Goal: Task Accomplishment & Management: Manage account settings

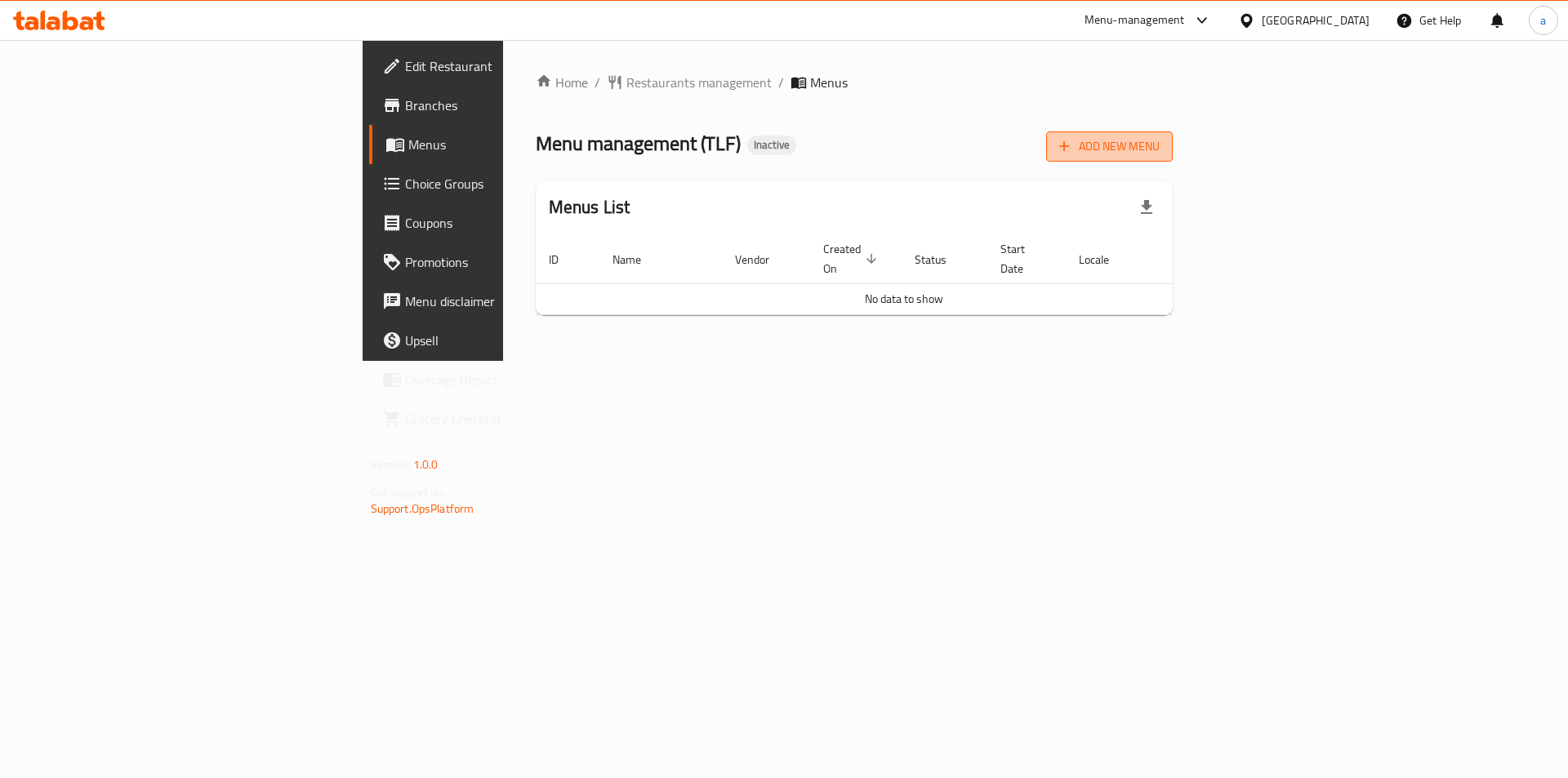
click at [1160, 139] on span "Add New Menu" at bounding box center [1109, 147] width 100 height 21
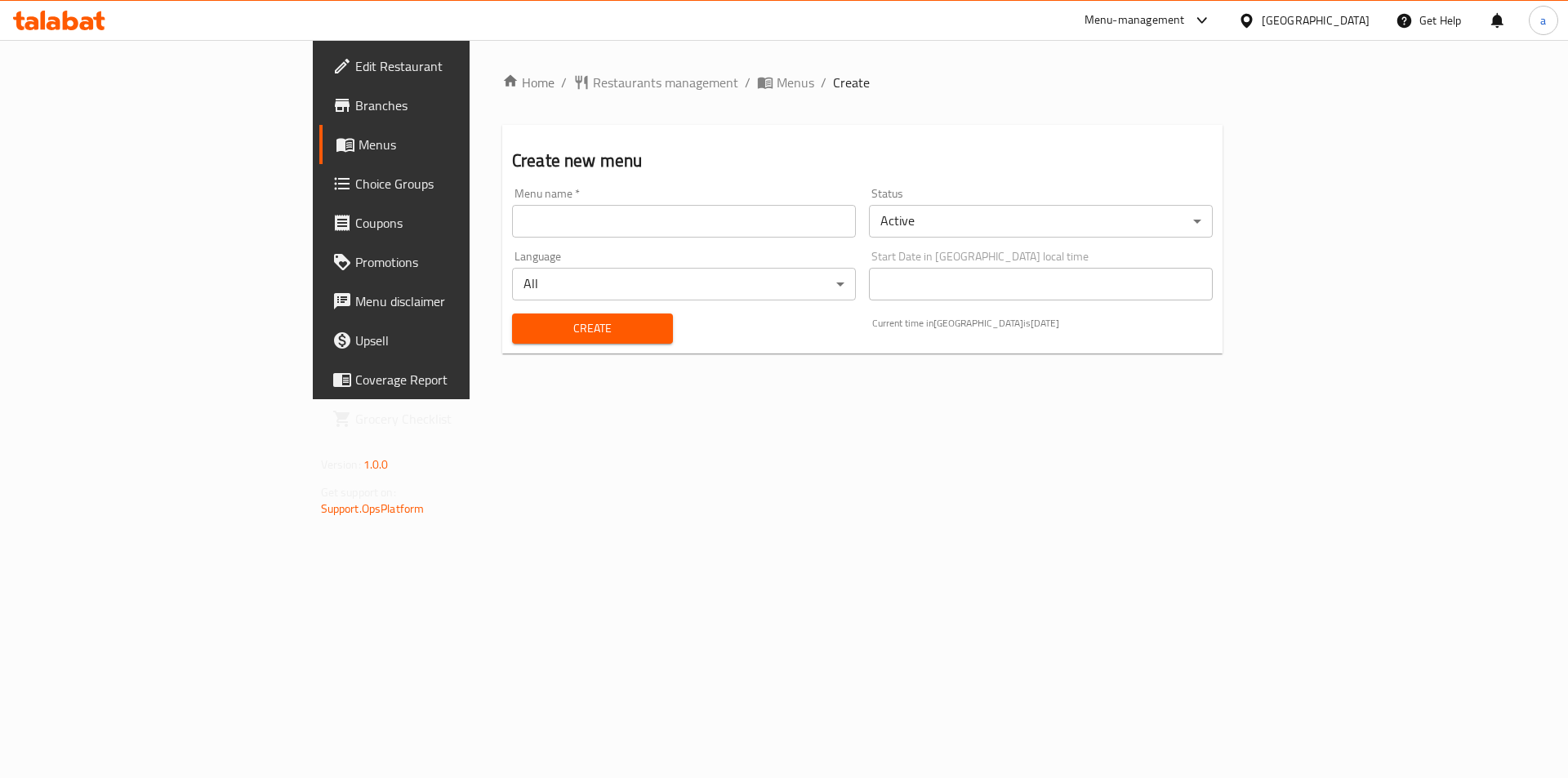
click at [588, 239] on div "Menu name   * Menu name *" at bounding box center [684, 212] width 357 height 63
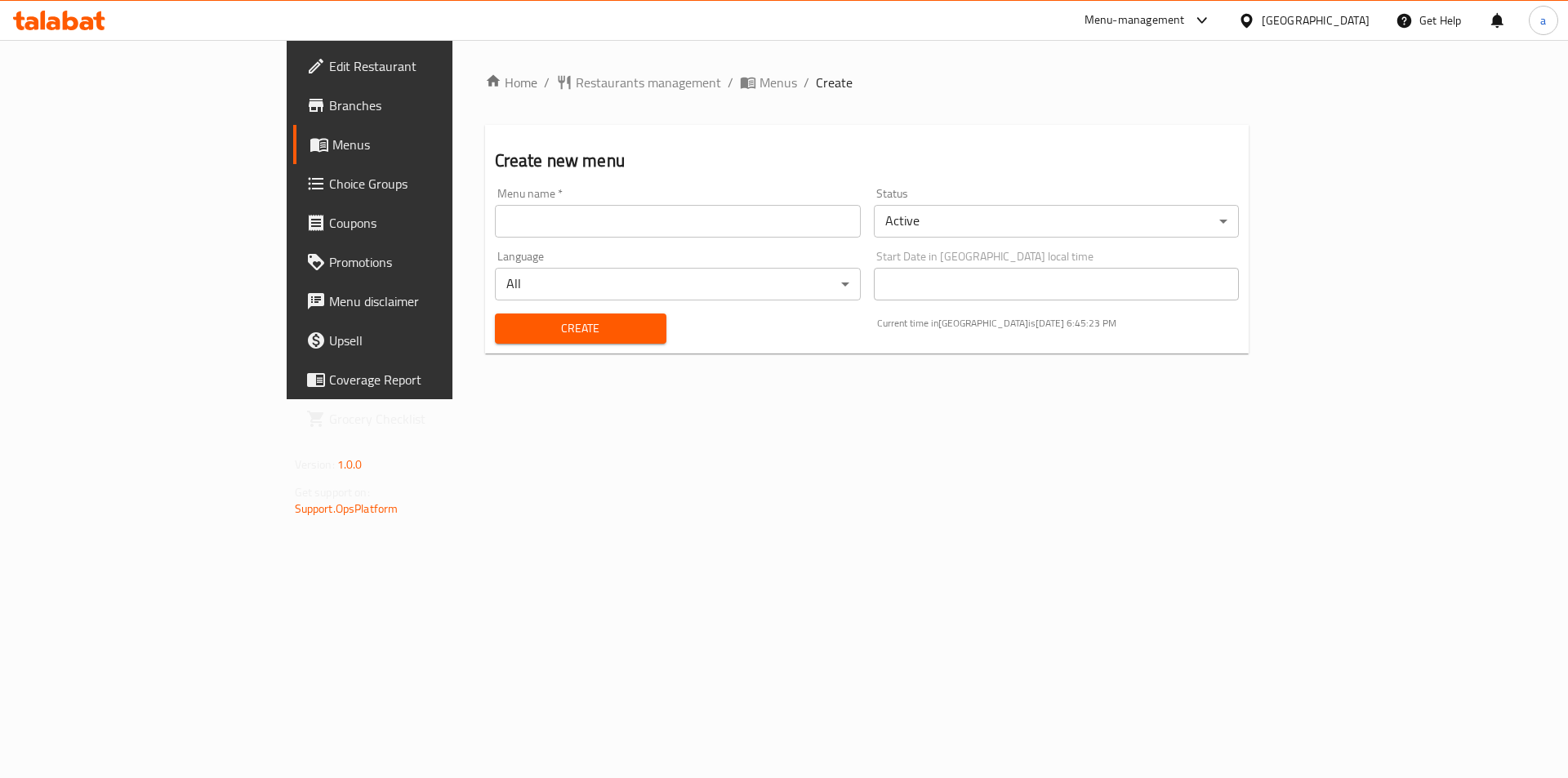
click at [621, 214] on input "text" at bounding box center [678, 221] width 366 height 33
type input "28/9"
click at [495, 314] on button "Create" at bounding box center [581, 328] width 171 height 30
click at [759, 81] on span "Menus" at bounding box center [778, 82] width 38 height 20
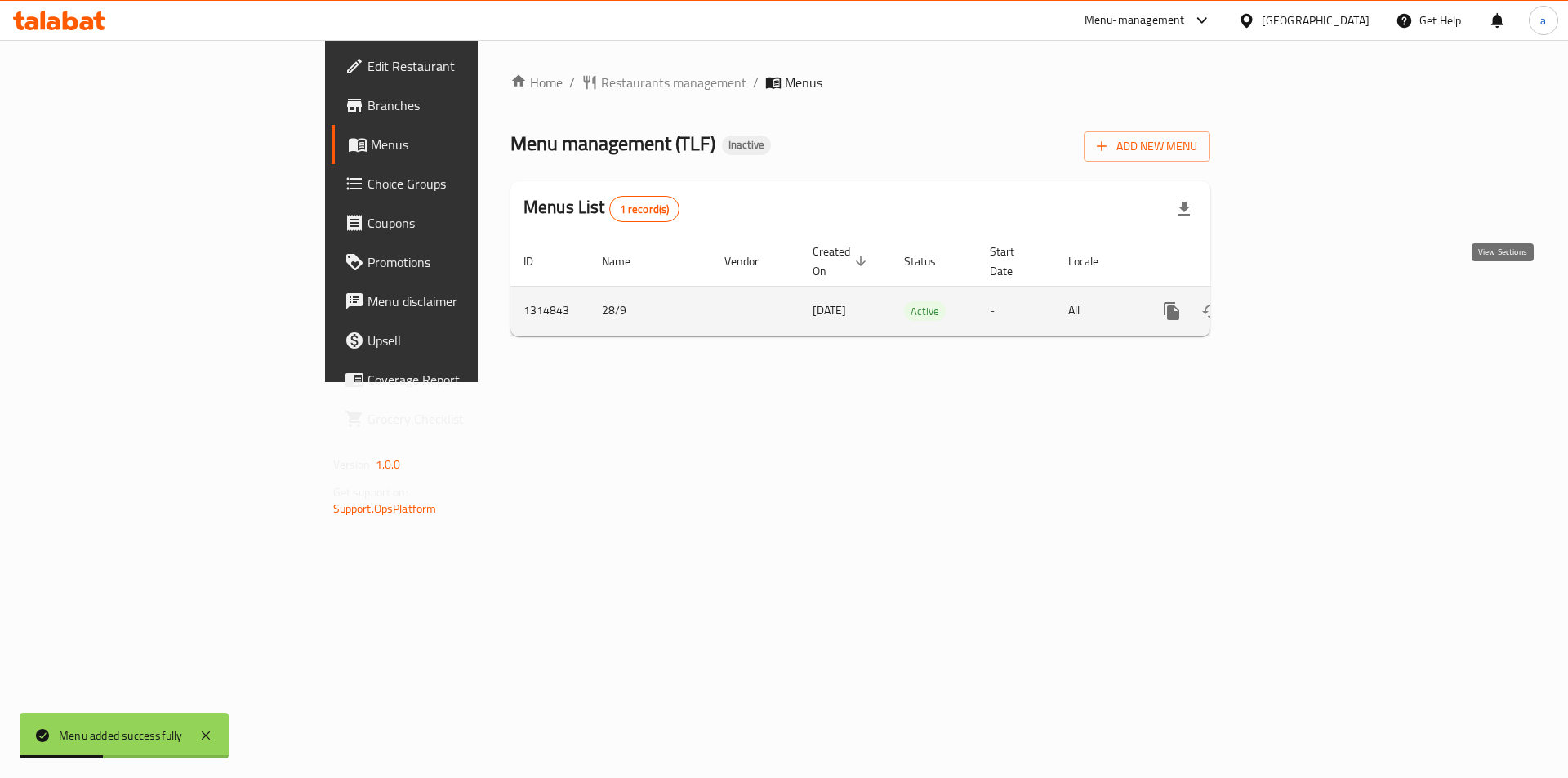
click at [1299, 301] on icon "enhanced table" at bounding box center [1290, 311] width 20 height 20
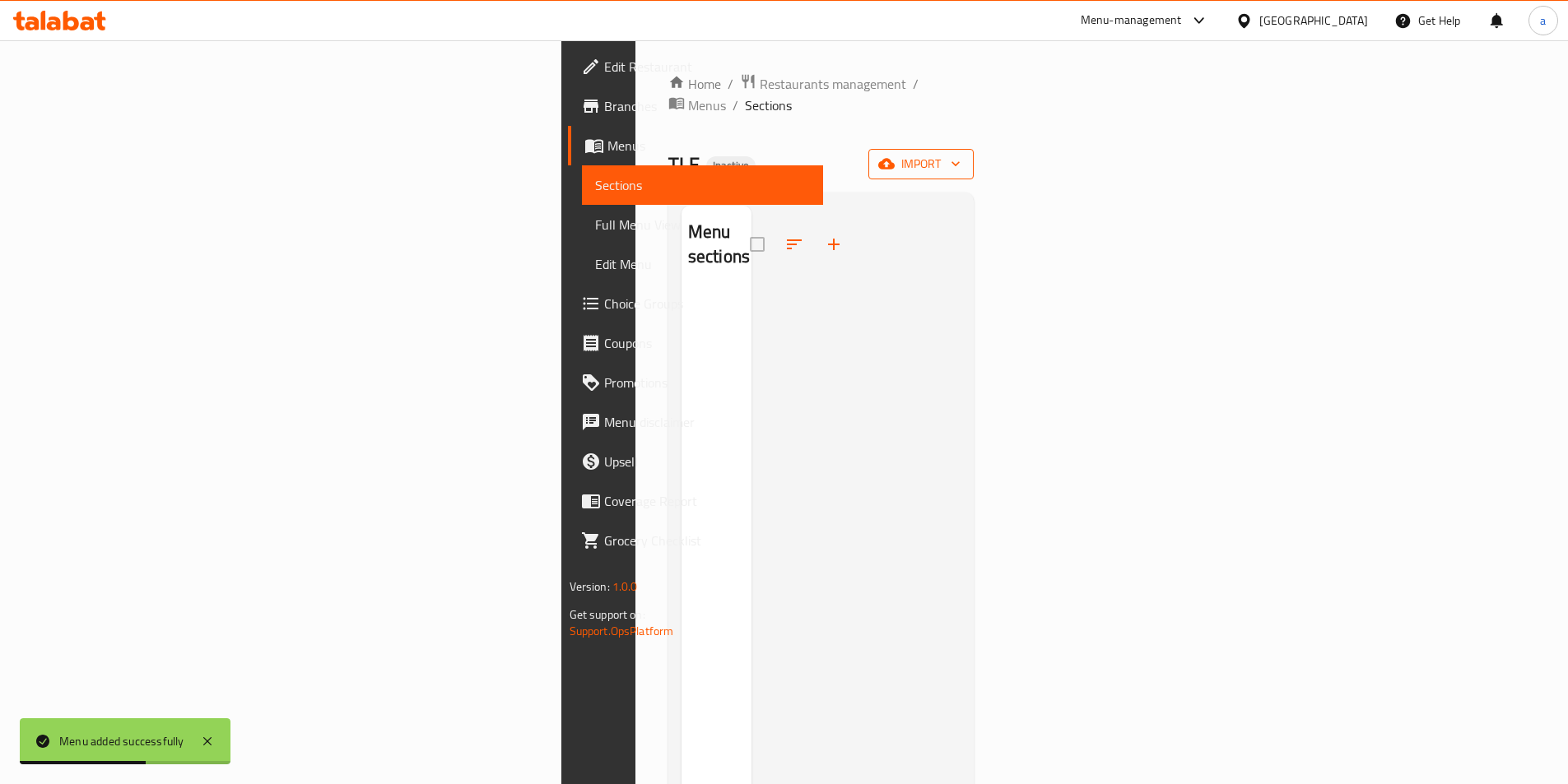
click at [895, 155] on icon "button" at bounding box center [887, 163] width 17 height 17
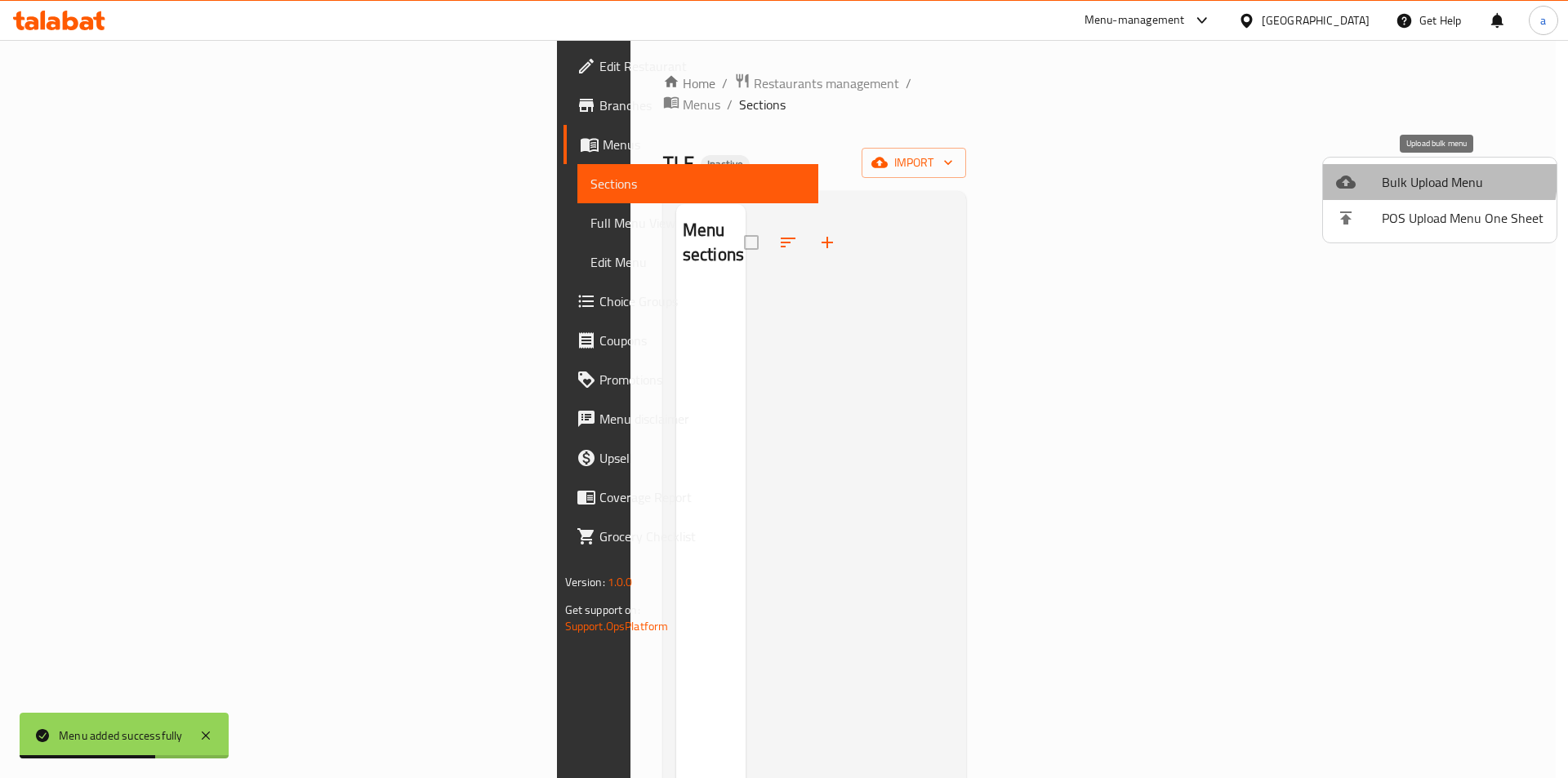
click at [1407, 175] on span "Bulk Upload Menu" at bounding box center [1463, 182] width 161 height 20
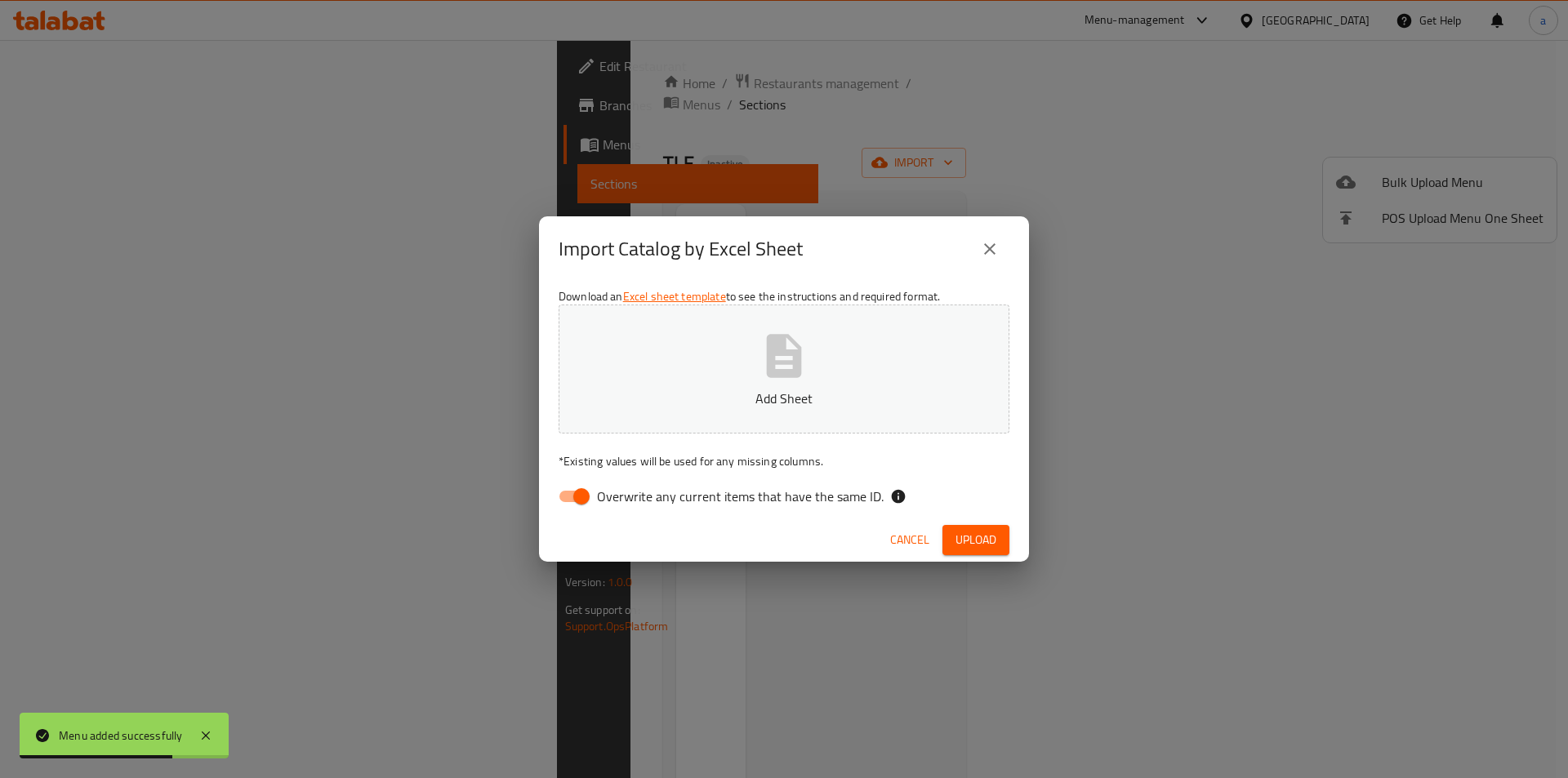
click at [567, 485] on input "Overwrite any current items that have the same ID." at bounding box center [581, 496] width 93 height 31
checkbox input "false"
click at [735, 394] on p "Add Sheet" at bounding box center [784, 398] width 400 height 20
click at [994, 531] on span "Upload" at bounding box center [976, 539] width 41 height 21
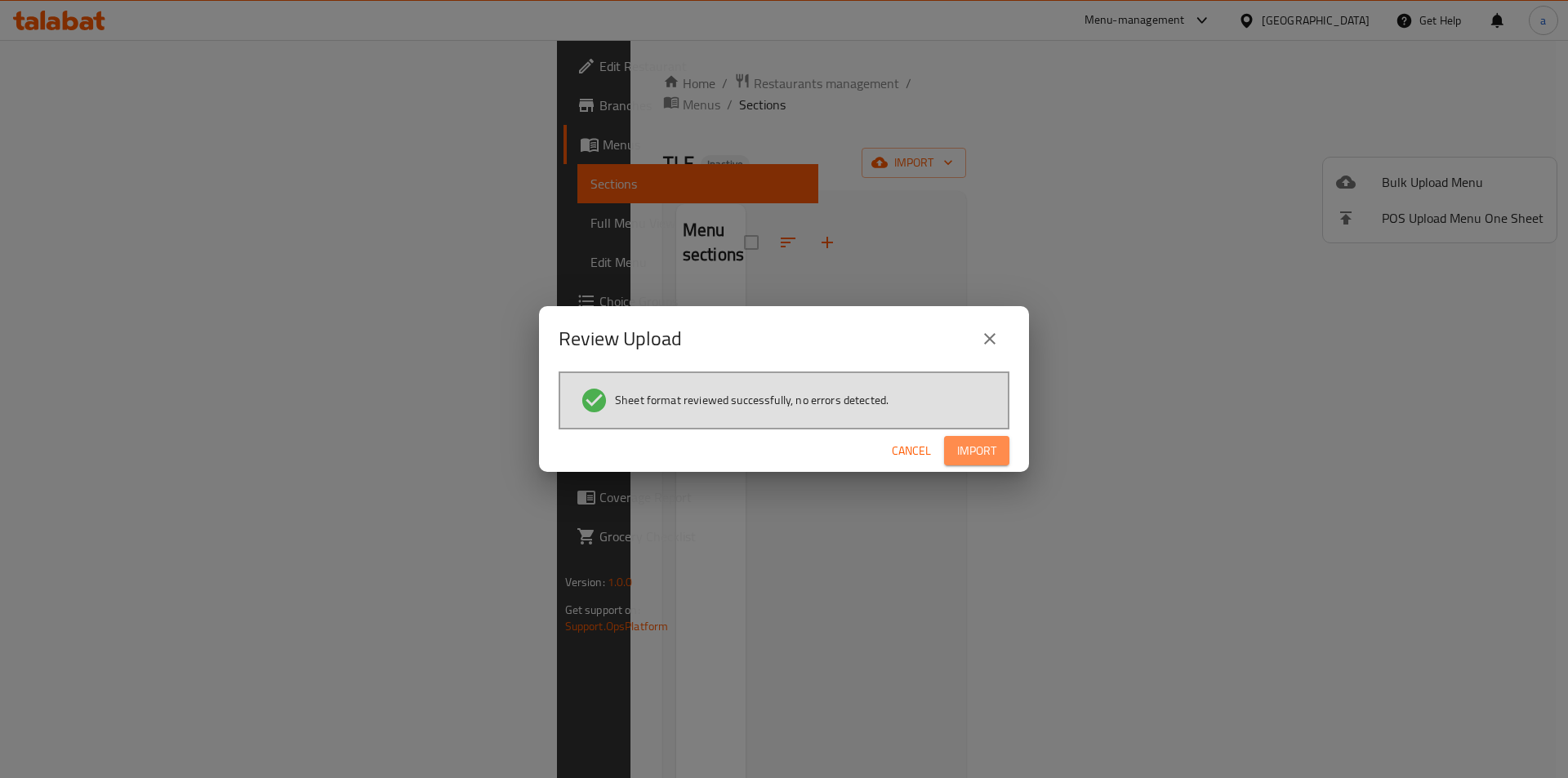
click at [992, 457] on span "Import" at bounding box center [977, 450] width 40 height 21
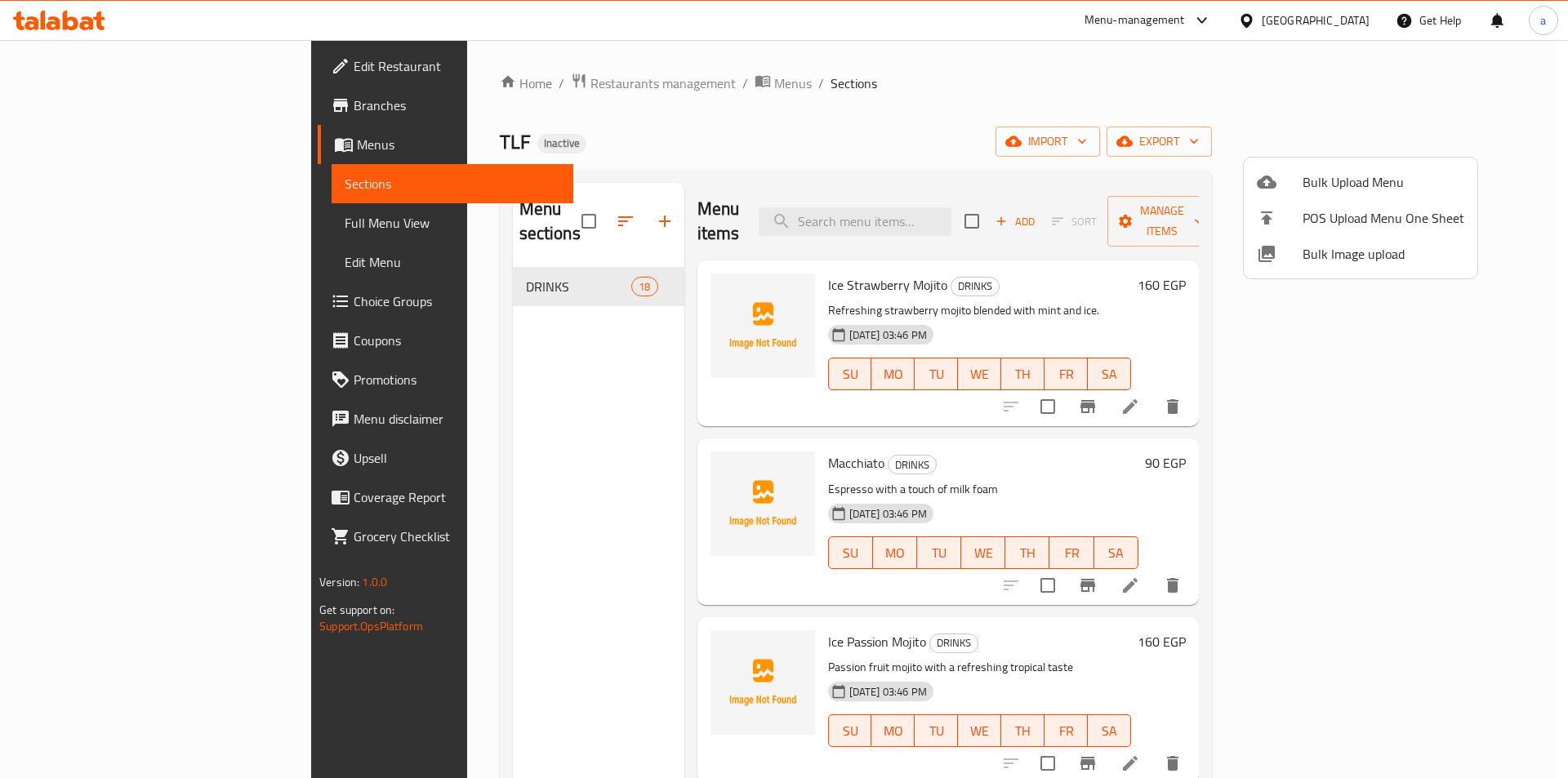
click at [147, 233] on div at bounding box center [784, 389] width 1568 height 778
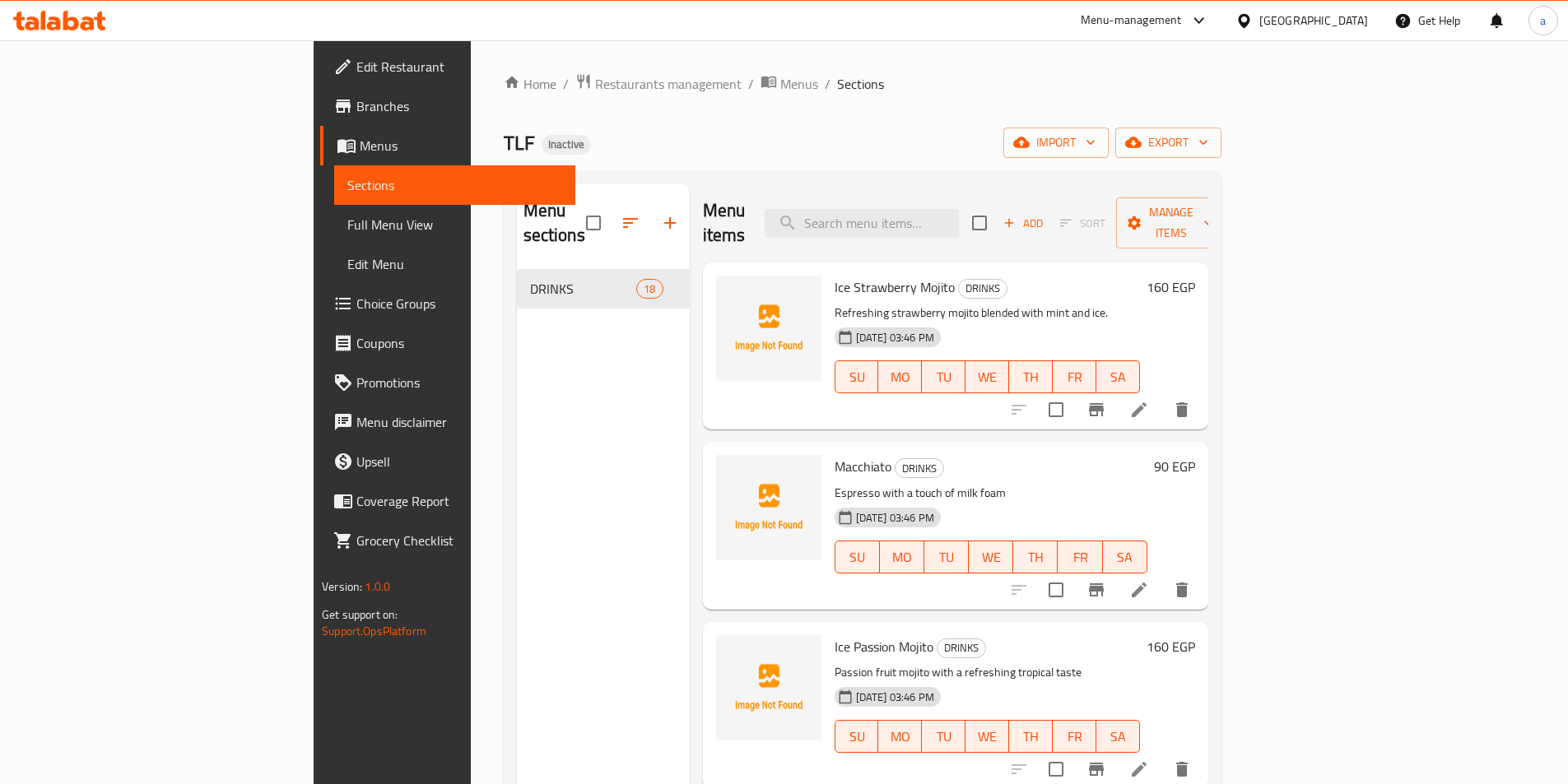
click at [347, 225] on span "Full Menu View" at bounding box center [454, 225] width 215 height 20
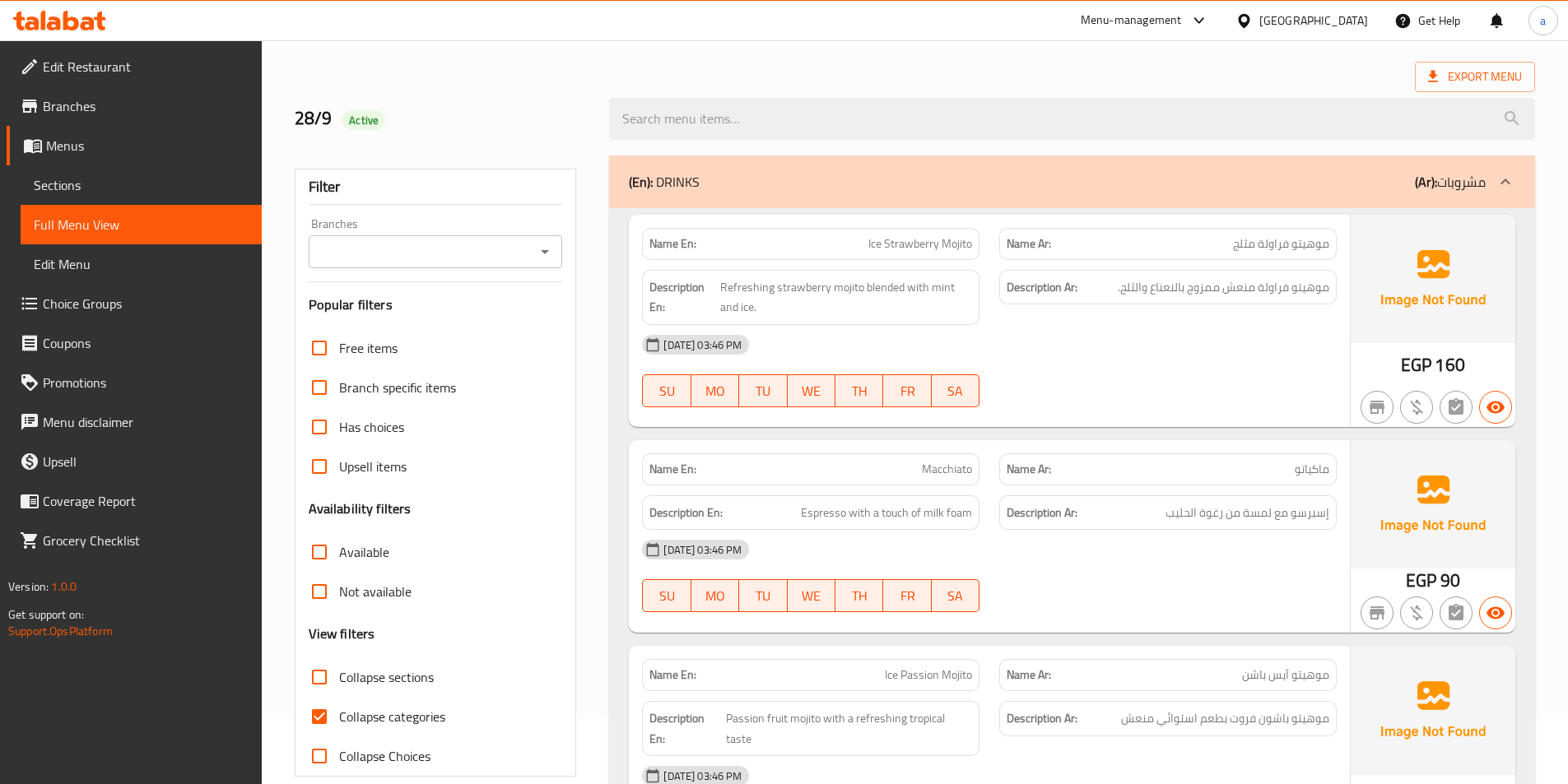
scroll to position [82, 0]
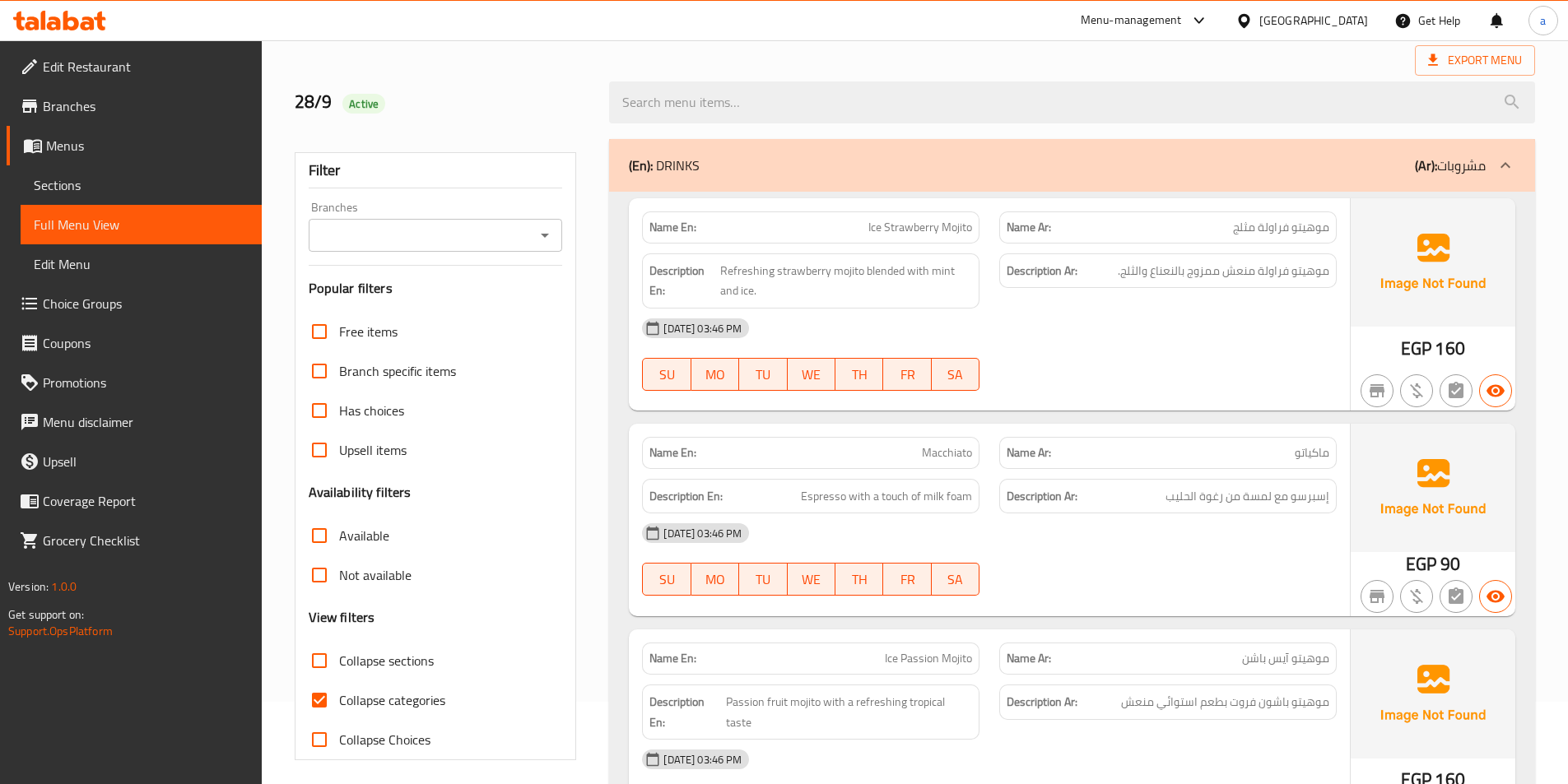
click at [341, 709] on span "Collapse categories" at bounding box center [392, 700] width 106 height 20
click at [339, 709] on input "Collapse categories" at bounding box center [320, 700] width 40 height 40
checkbox input "false"
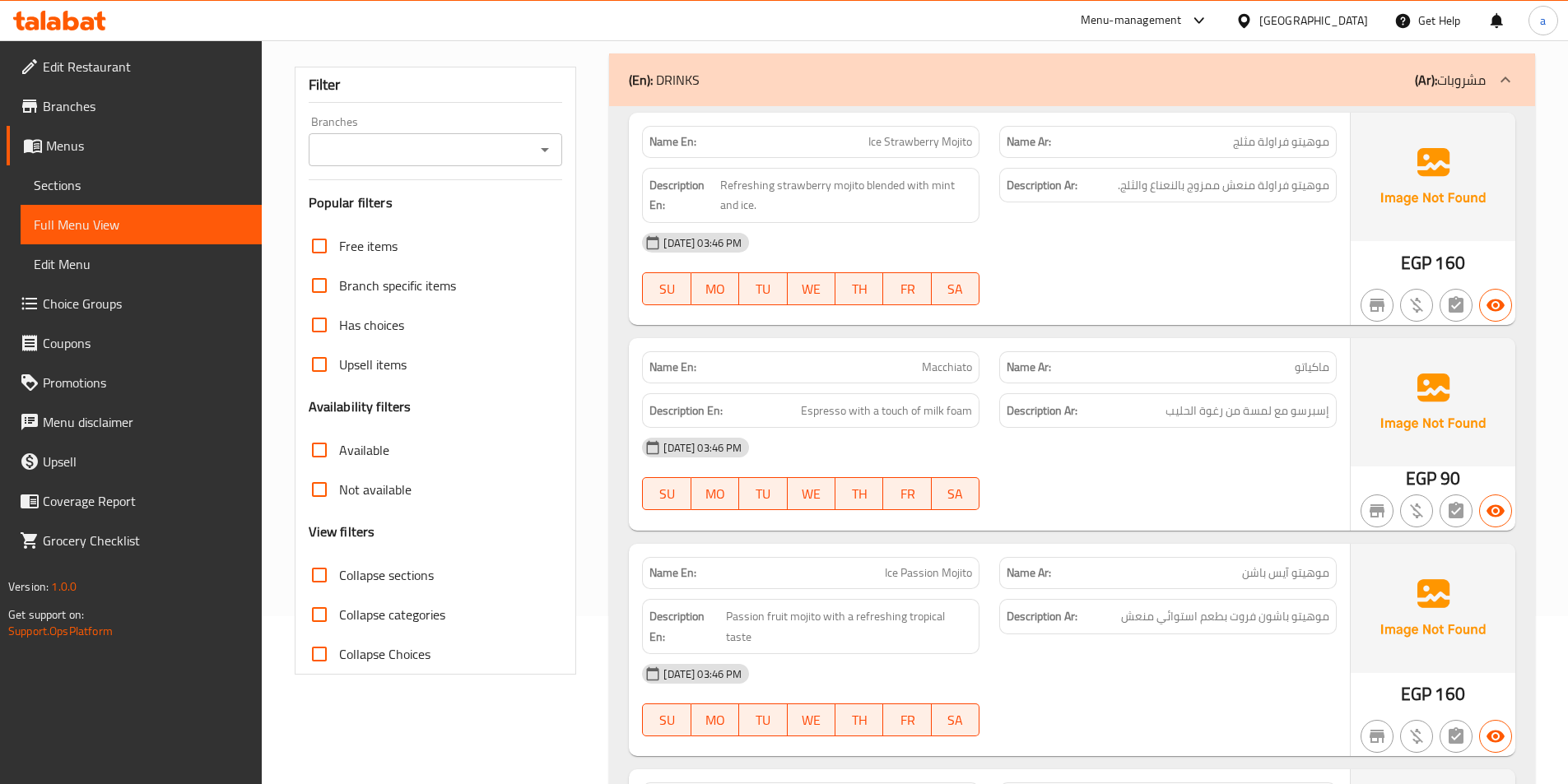
scroll to position [208, 0]
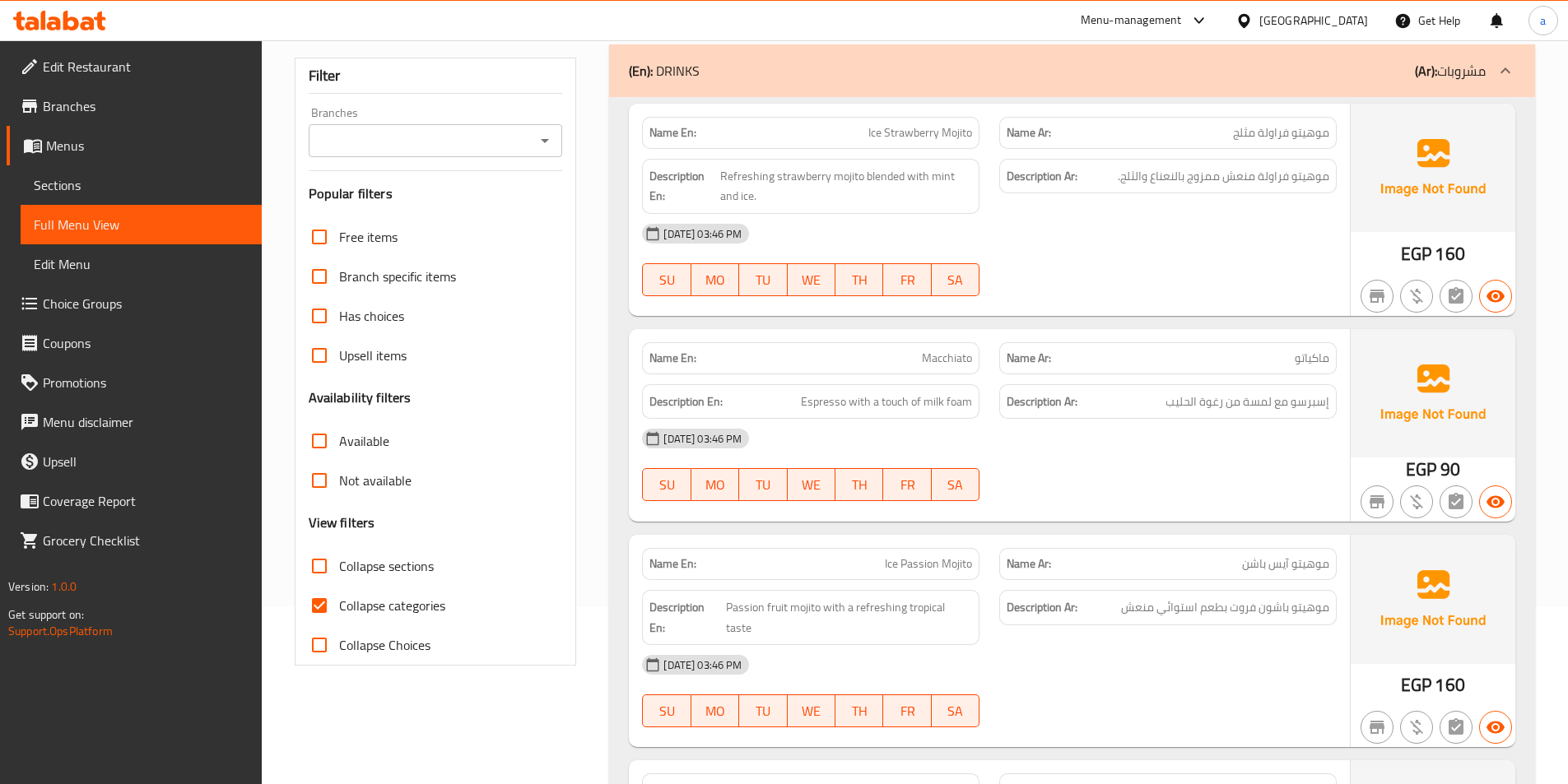
scroll to position [329, 0]
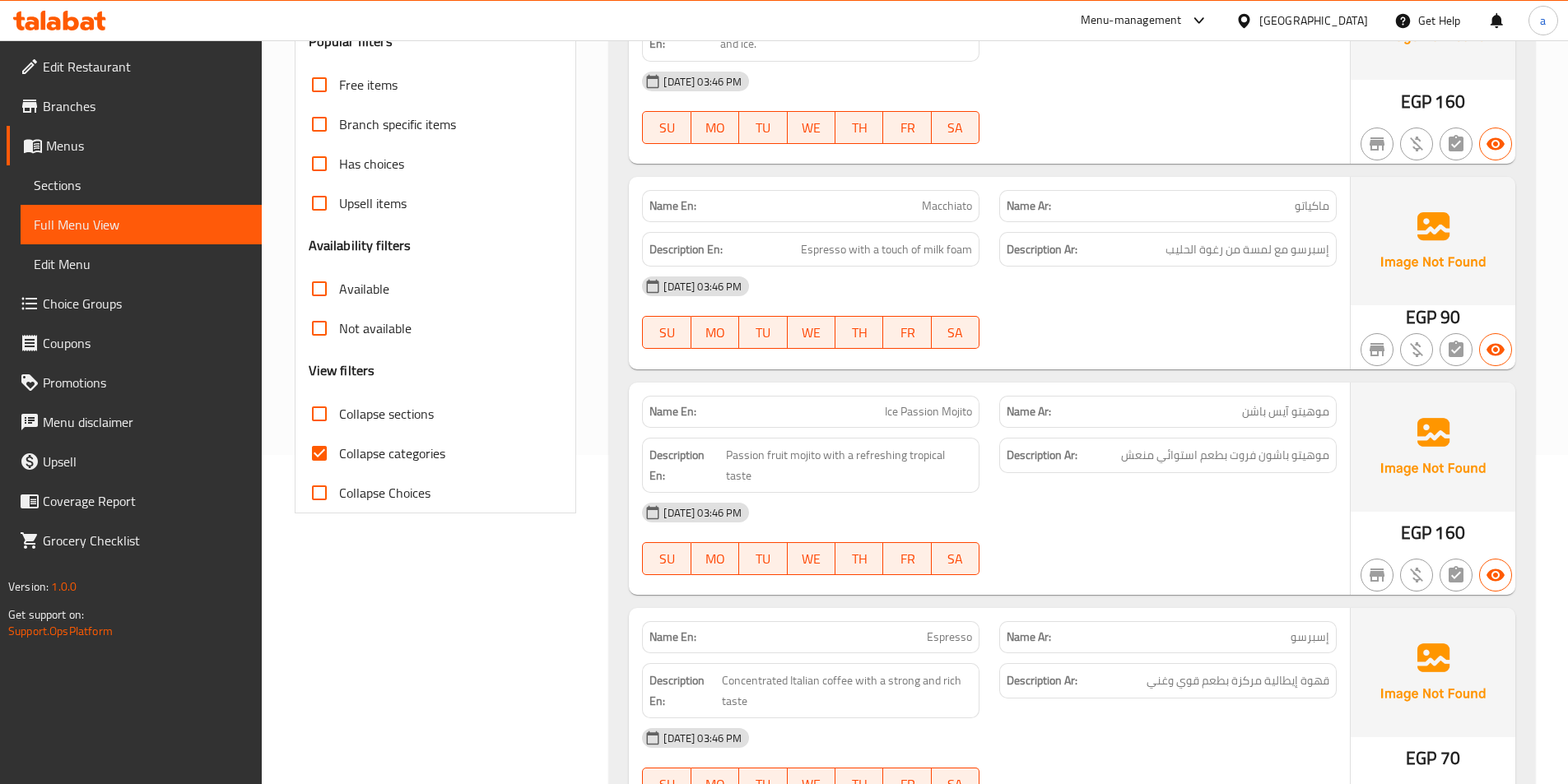
click at [315, 460] on input "Collapse categories" at bounding box center [320, 453] width 40 height 40
checkbox input "false"
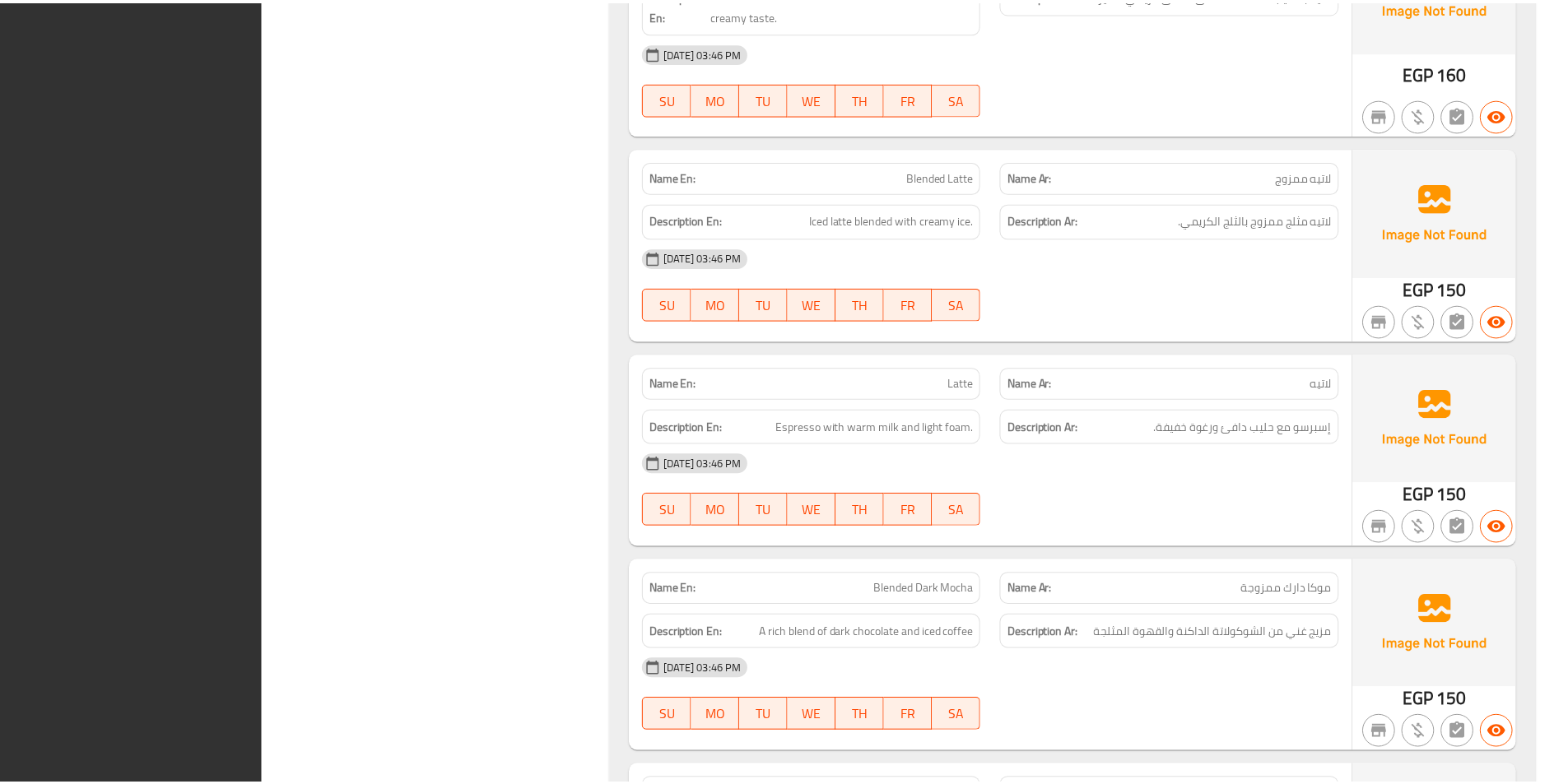
scroll to position [3333, 0]
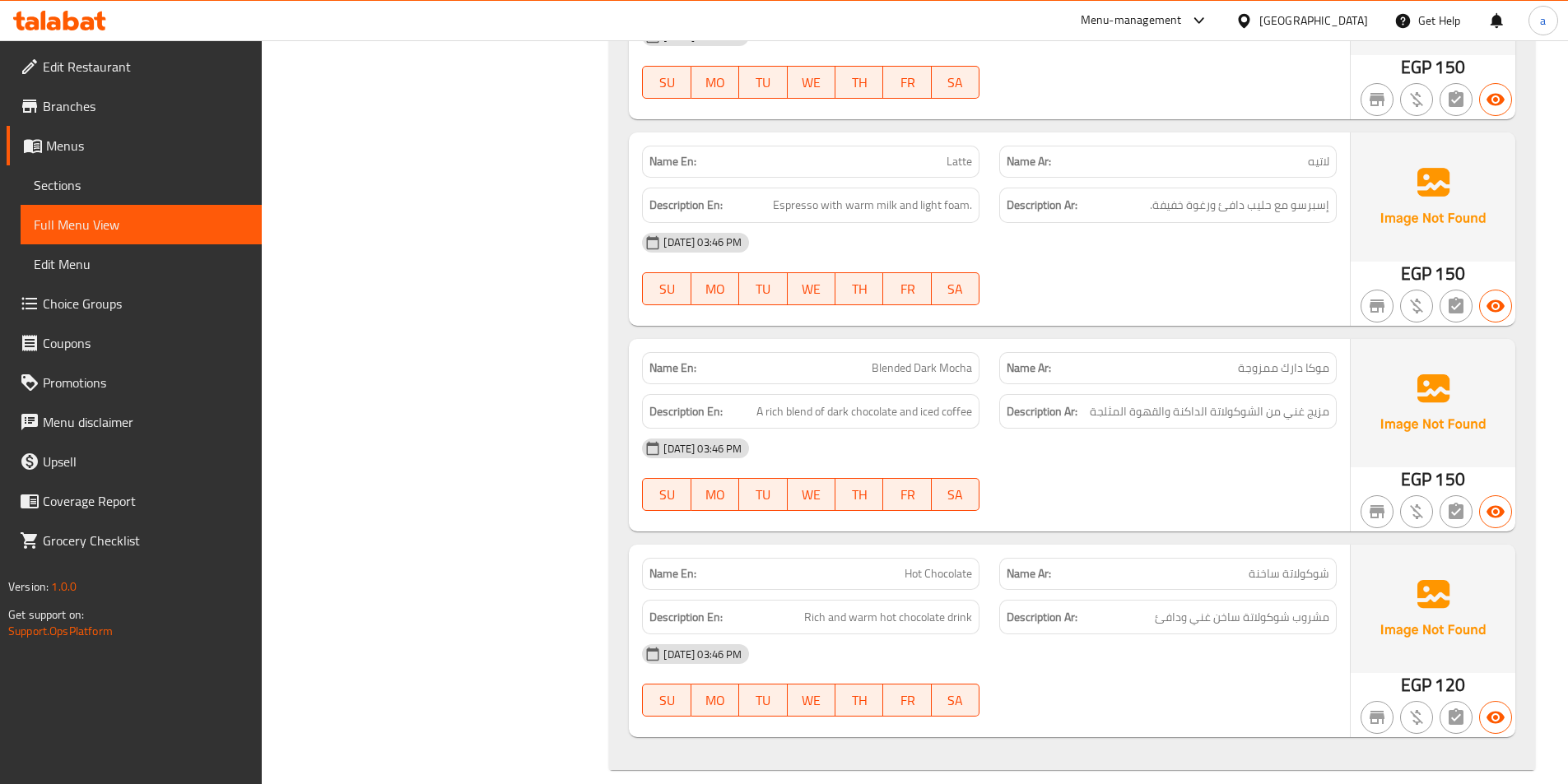
click at [181, 176] on span "Sections" at bounding box center [141, 185] width 215 height 20
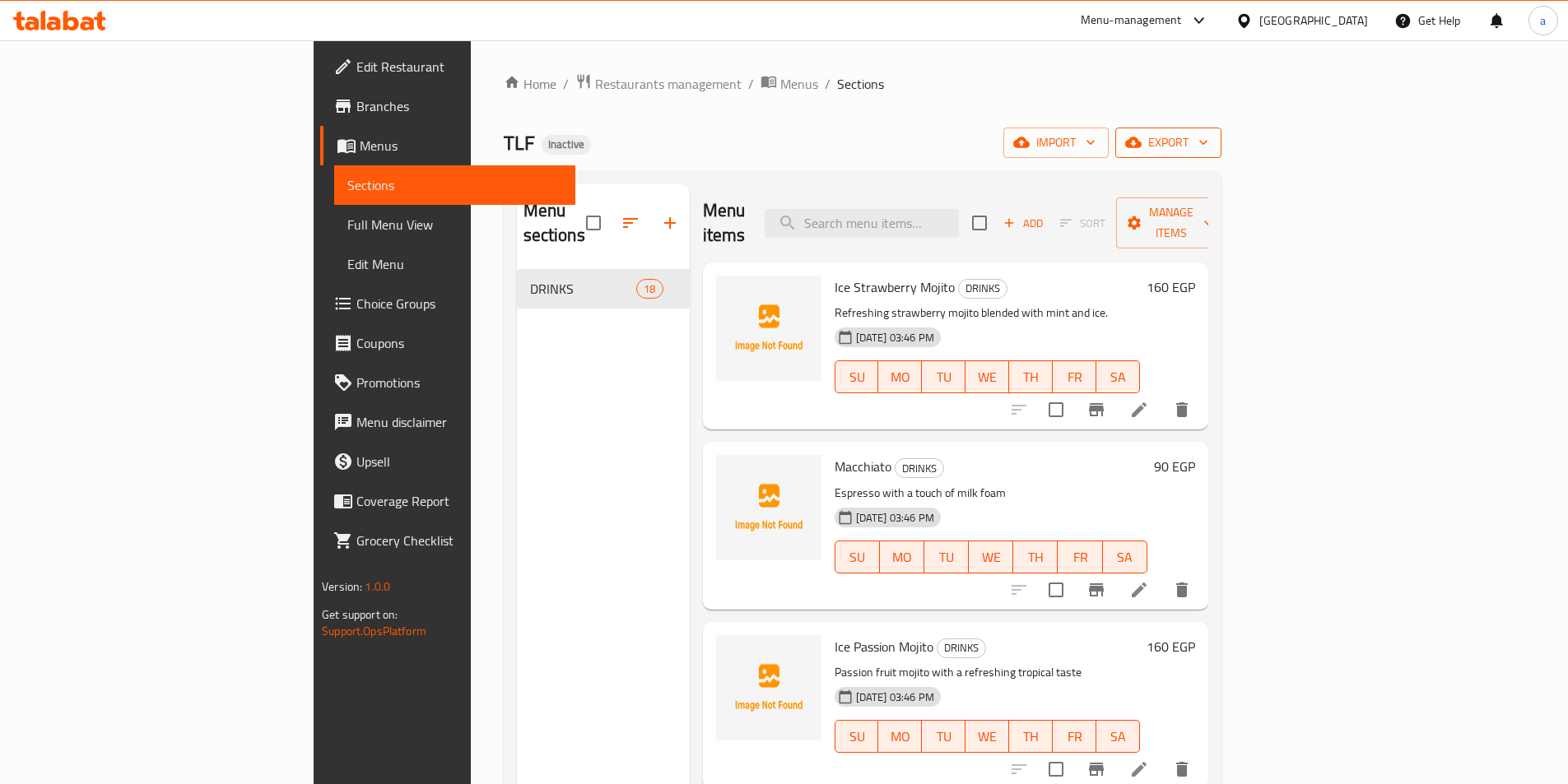
click at [1208, 144] on span "export" at bounding box center [1168, 143] width 80 height 21
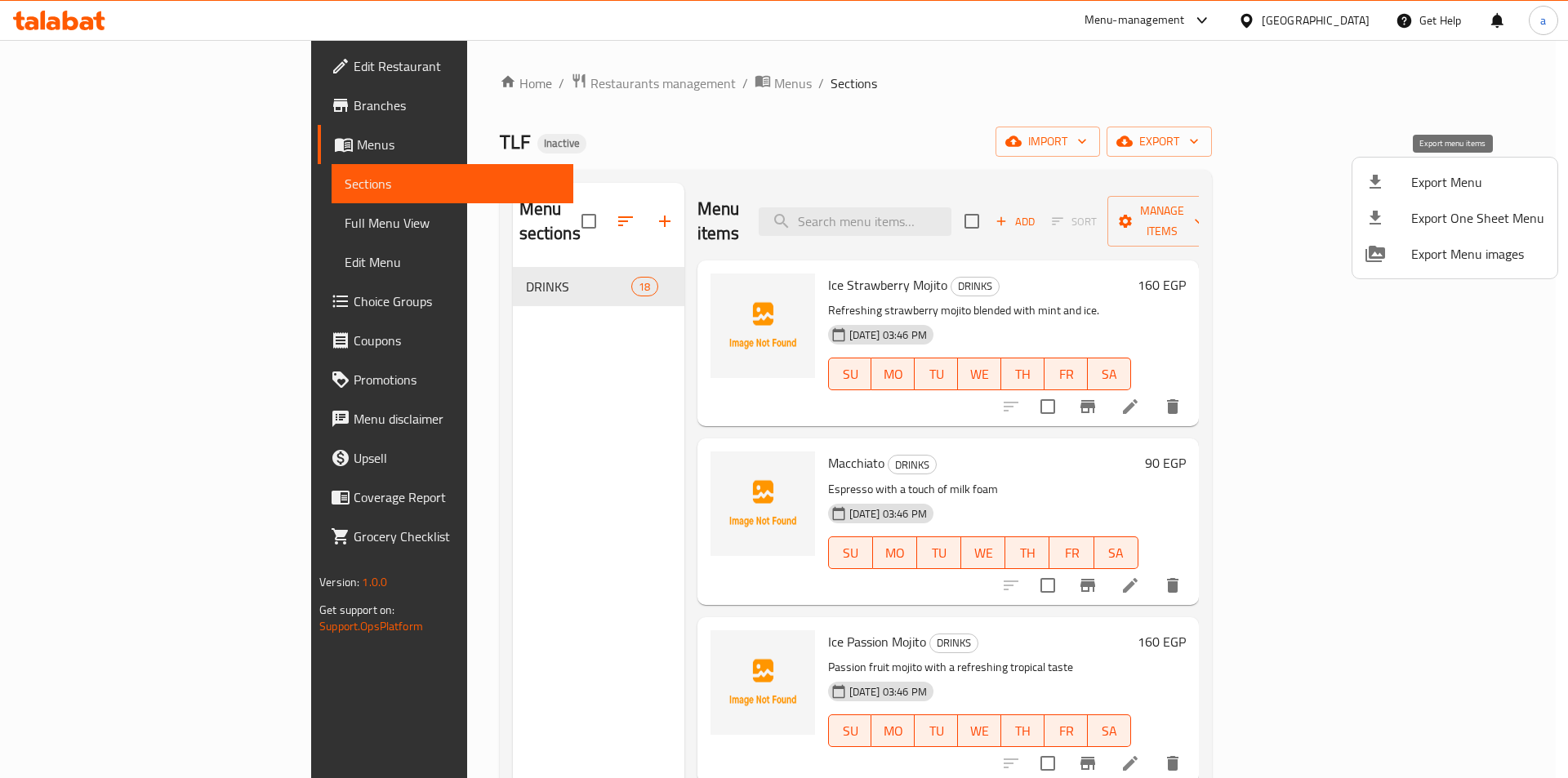
click at [1379, 184] on icon at bounding box center [1375, 182] width 20 height 20
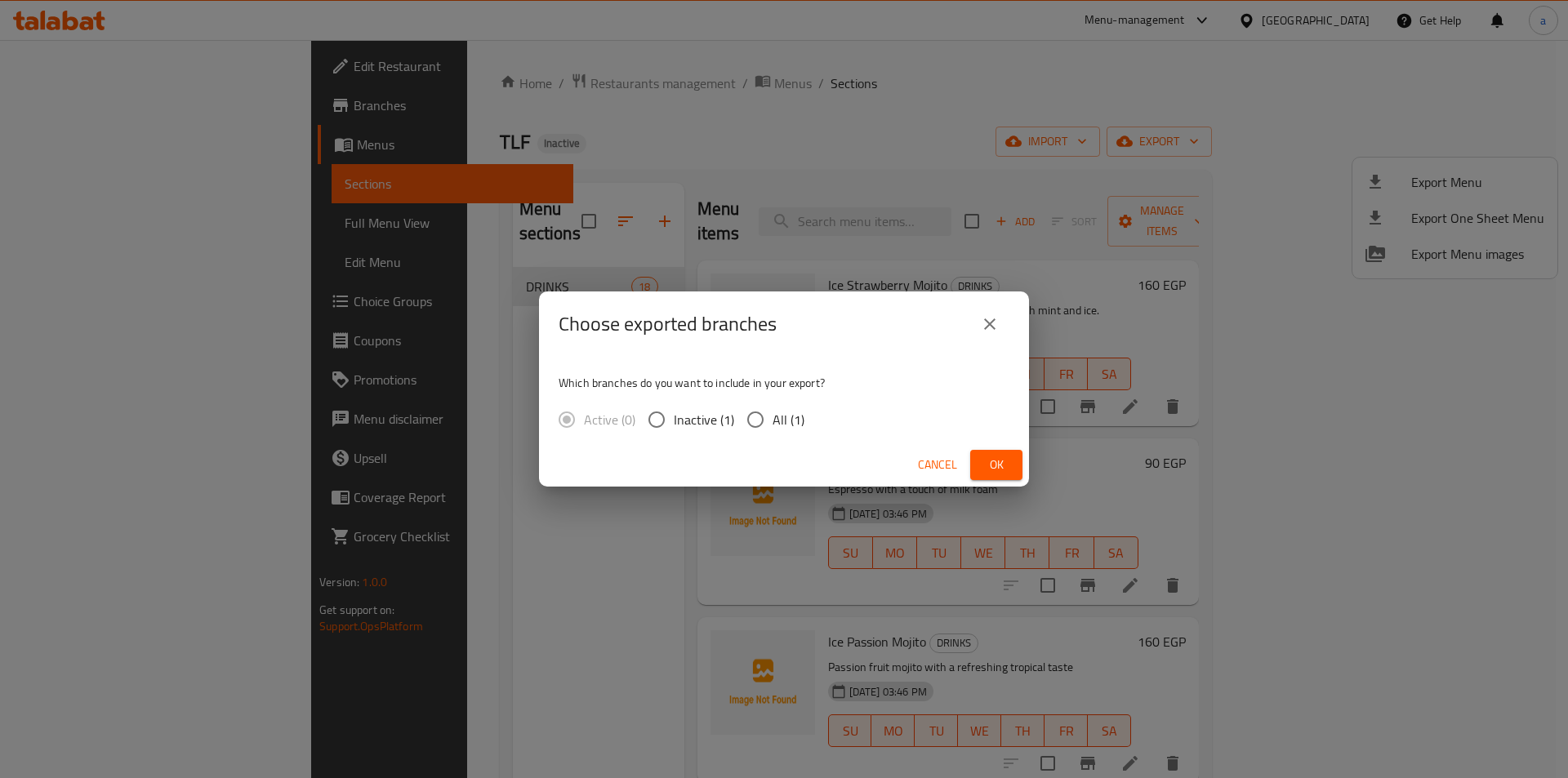
click at [787, 414] on span "All (1)" at bounding box center [788, 420] width 32 height 20
click at [772, 414] on input "All (1)" at bounding box center [755, 420] width 35 height 35
radio input "true"
click at [988, 459] on span "Ok" at bounding box center [996, 464] width 26 height 21
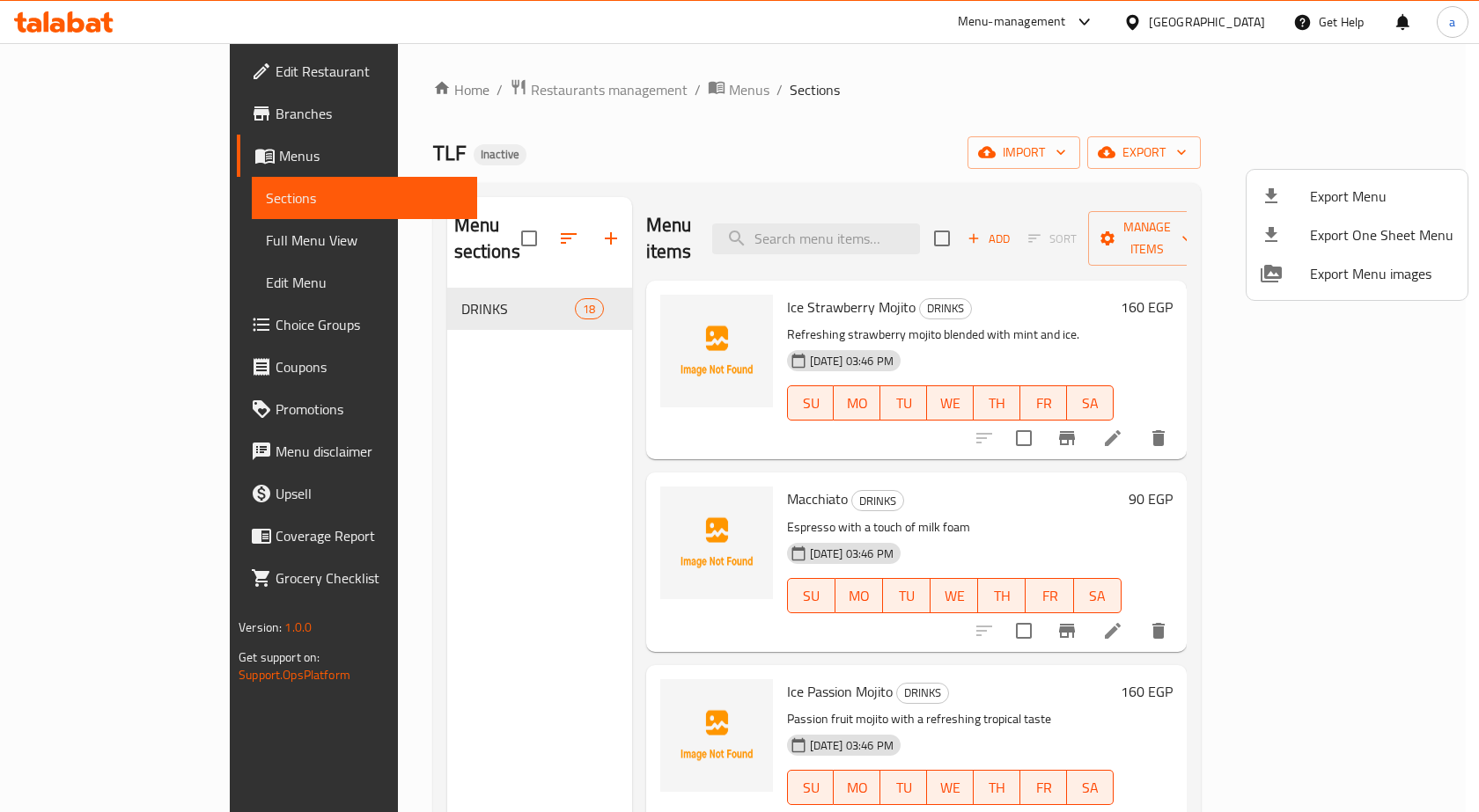
click at [116, 73] on div at bounding box center [740, 406] width 1479 height 812
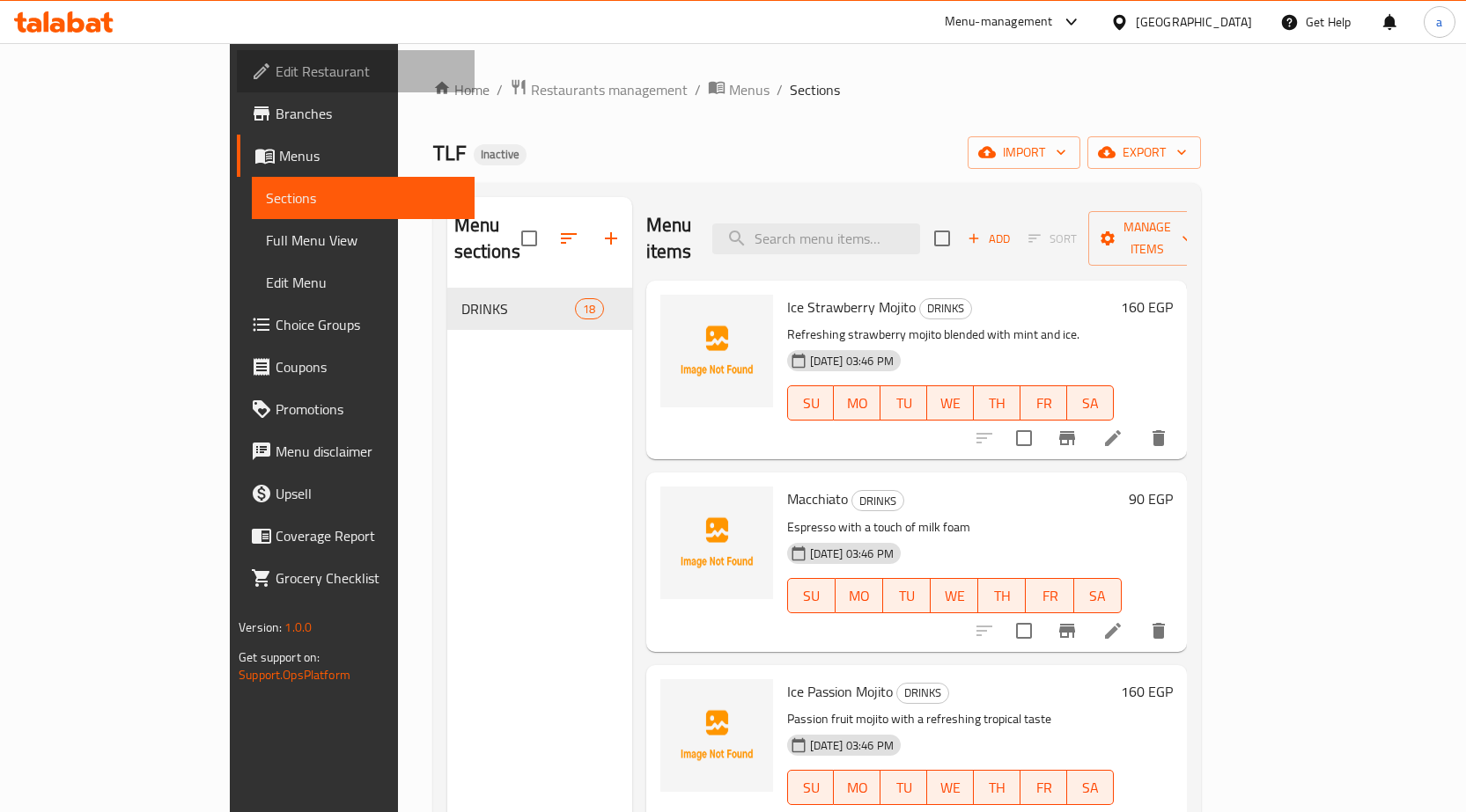
click at [275, 73] on span "Edit Restaurant" at bounding box center [368, 71] width 185 height 21
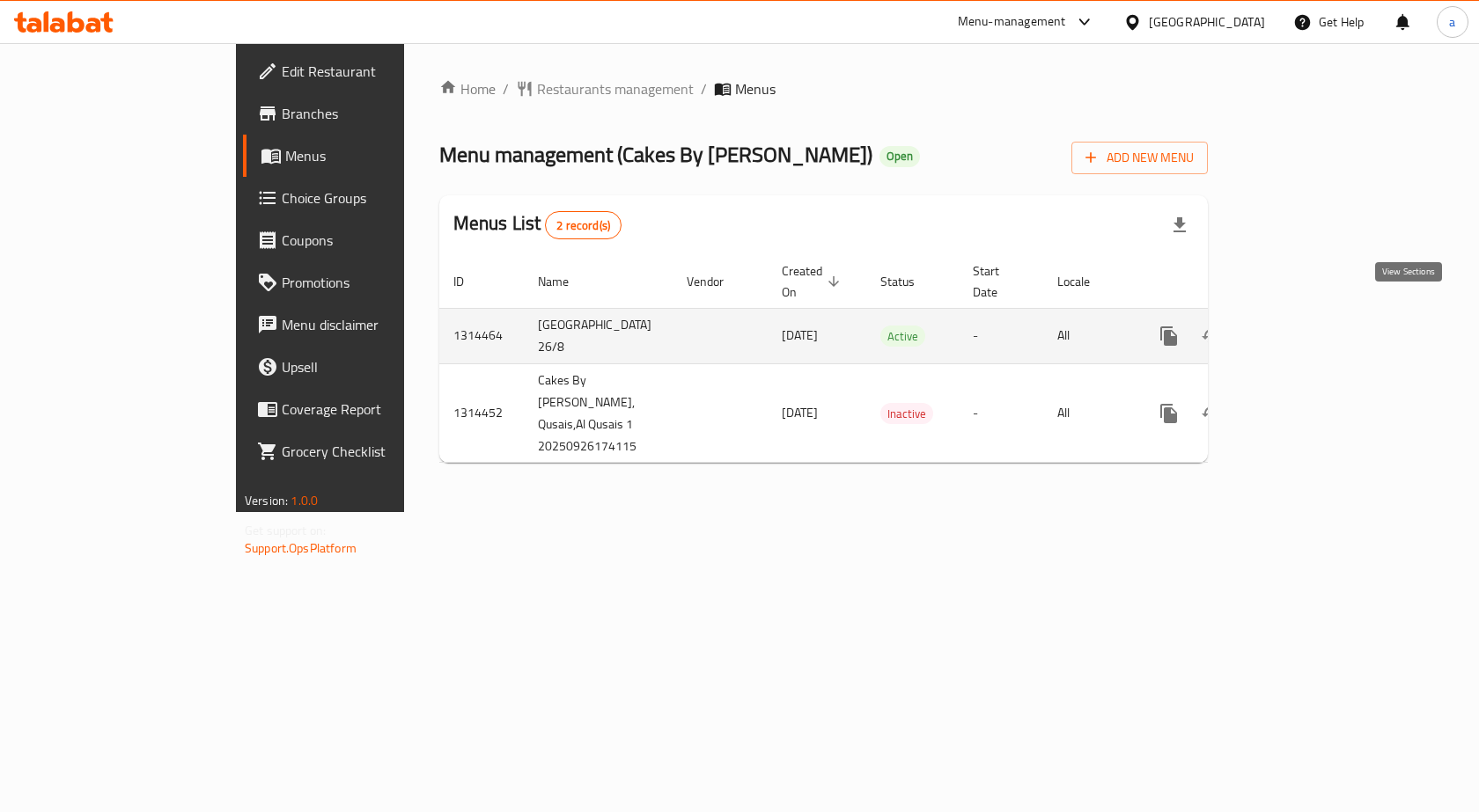
click at [1306, 326] on icon "enhanced table" at bounding box center [1295, 336] width 21 height 21
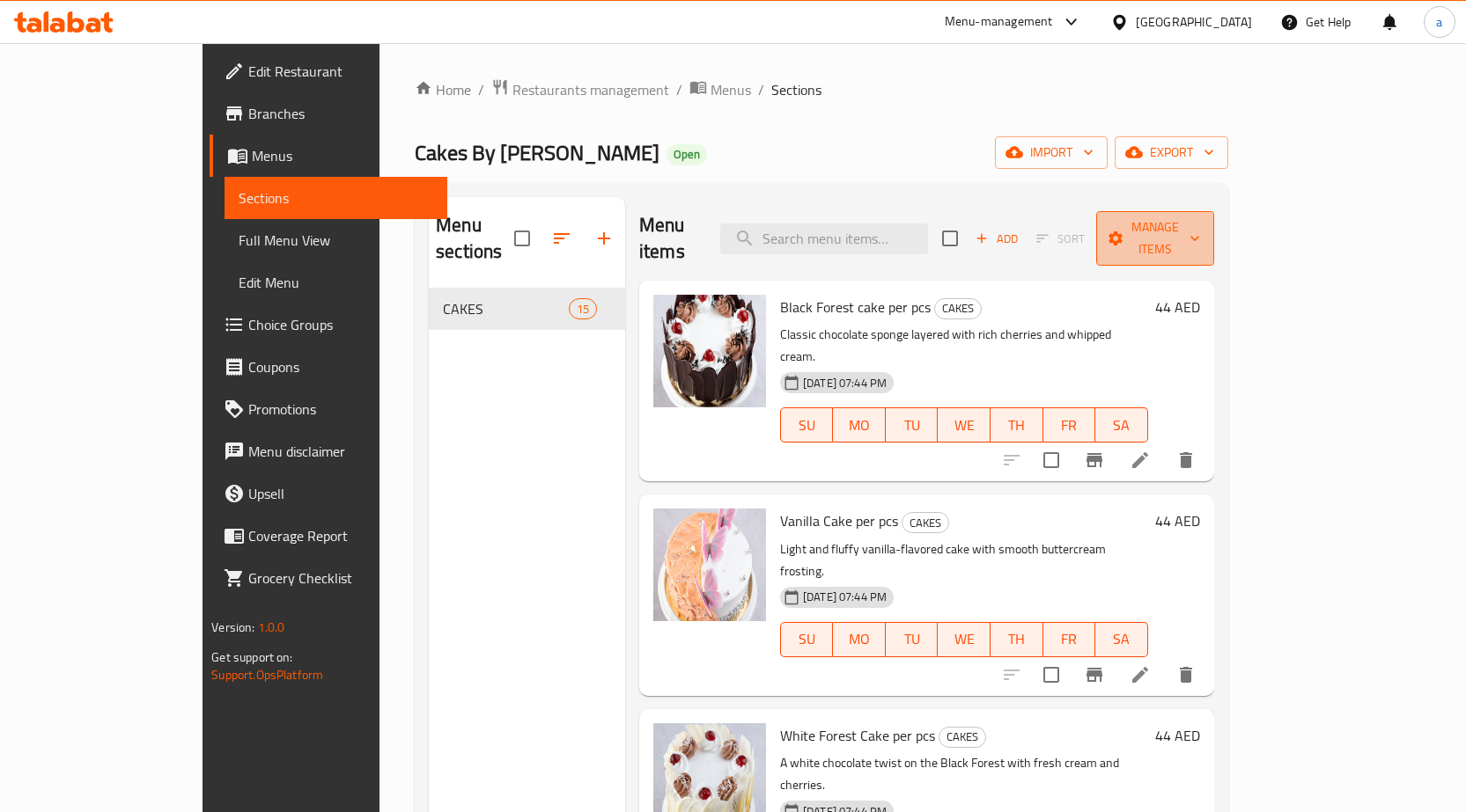
click at [1200, 227] on span "Manage items" at bounding box center [1154, 239] width 90 height 44
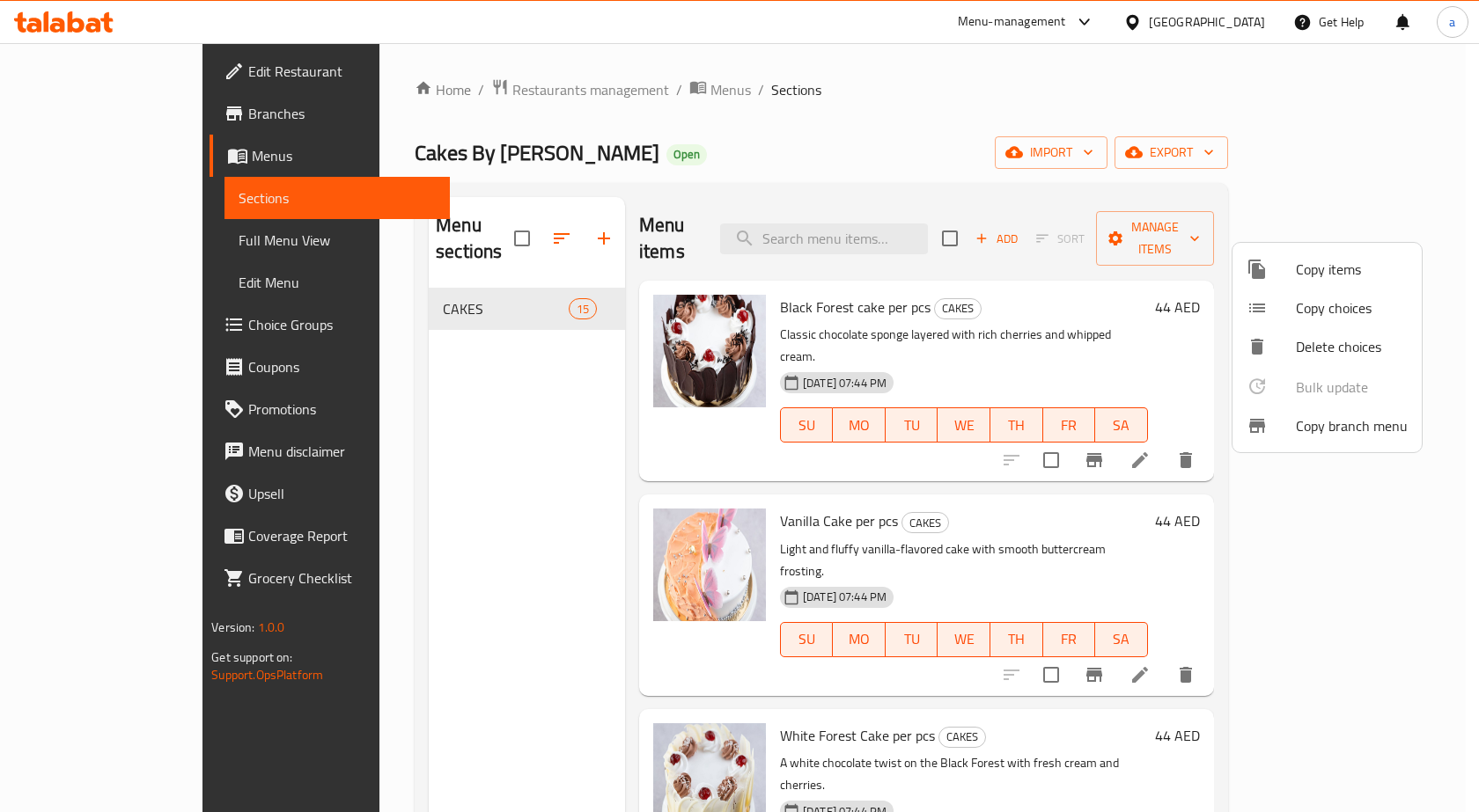
click at [1325, 437] on span "Copy branch menu" at bounding box center [1351, 426] width 112 height 21
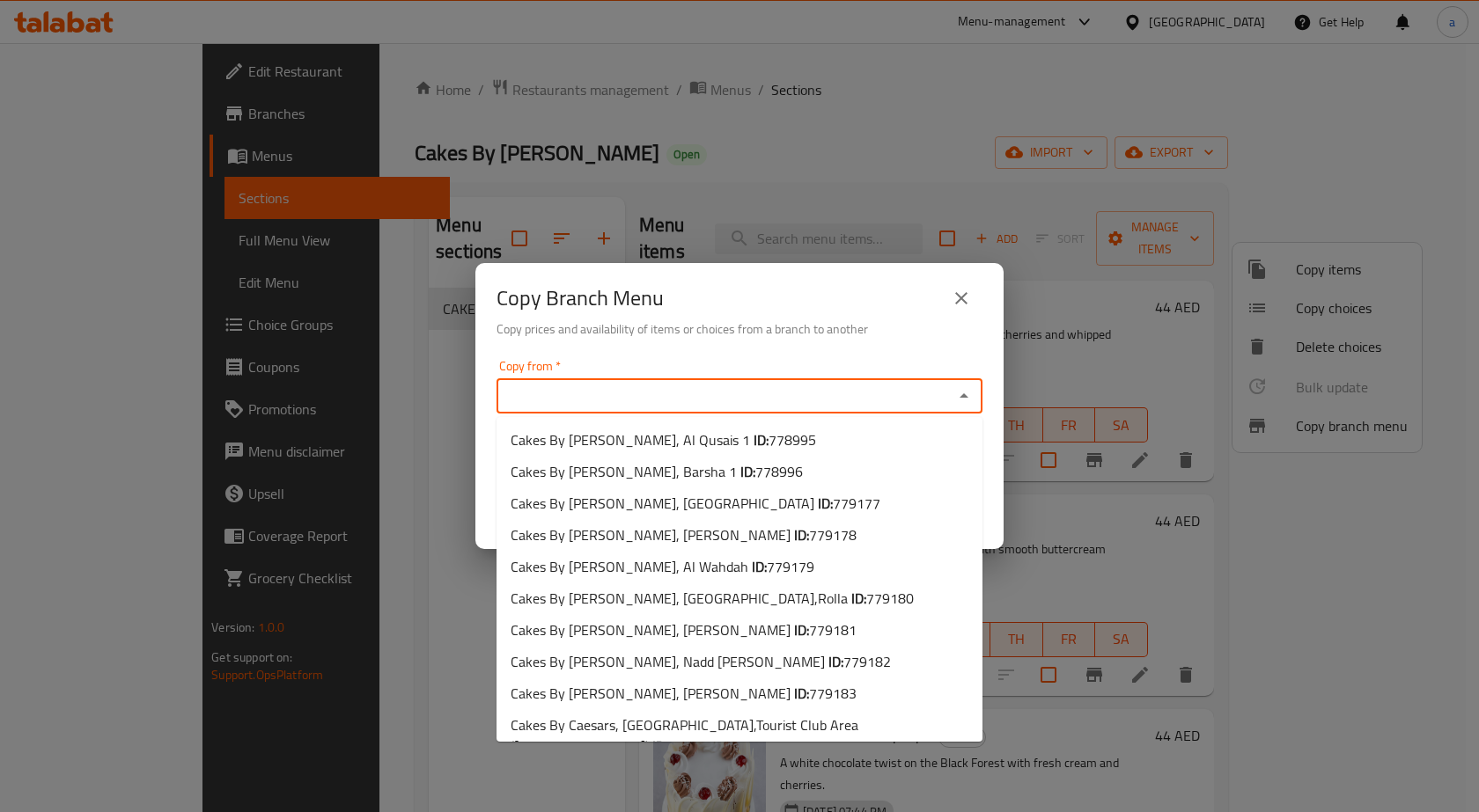
click at [720, 405] on input "Copy from   *" at bounding box center [724, 396] width 447 height 25
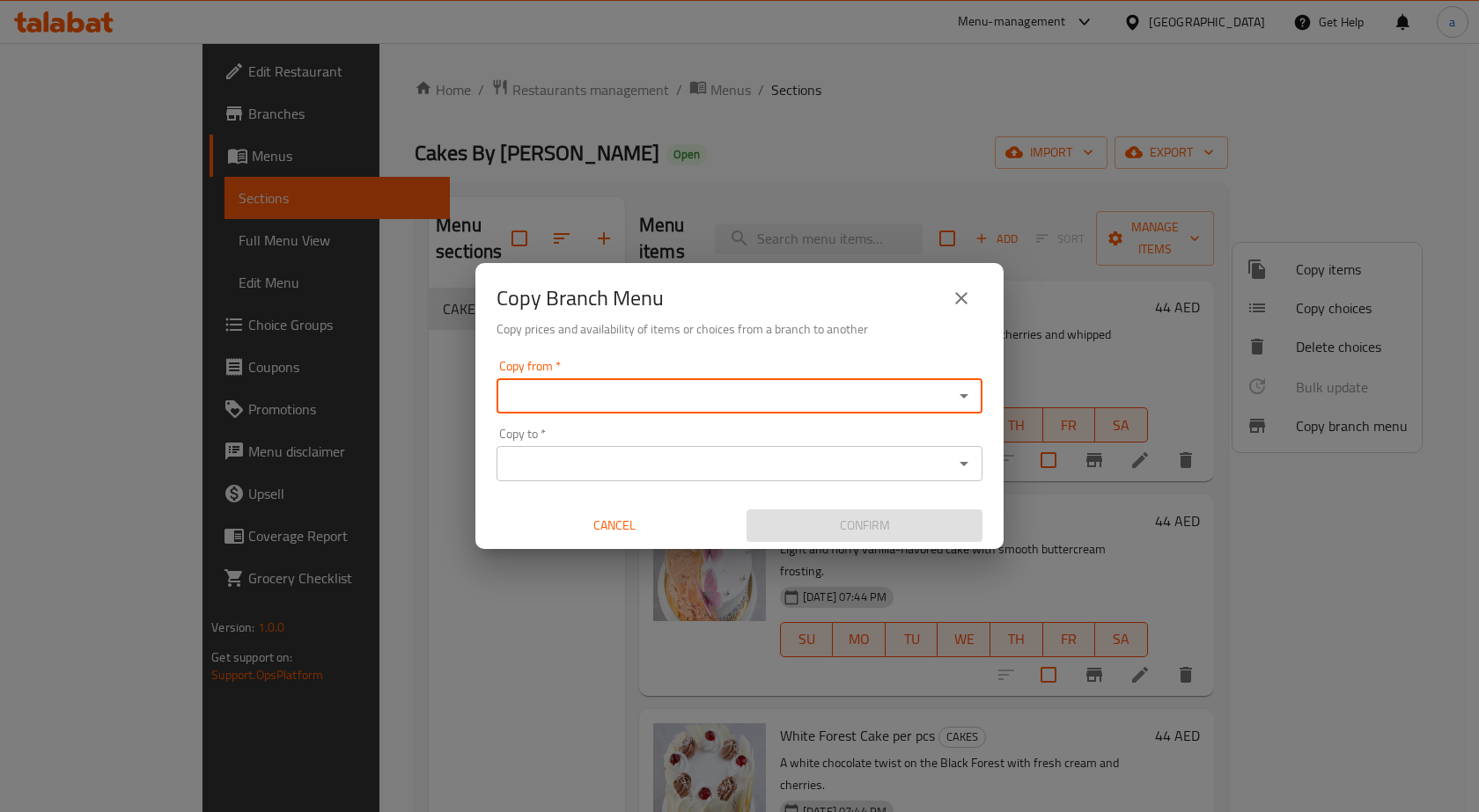
click at [576, 403] on input "Copy from   *" at bounding box center [724, 396] width 447 height 25
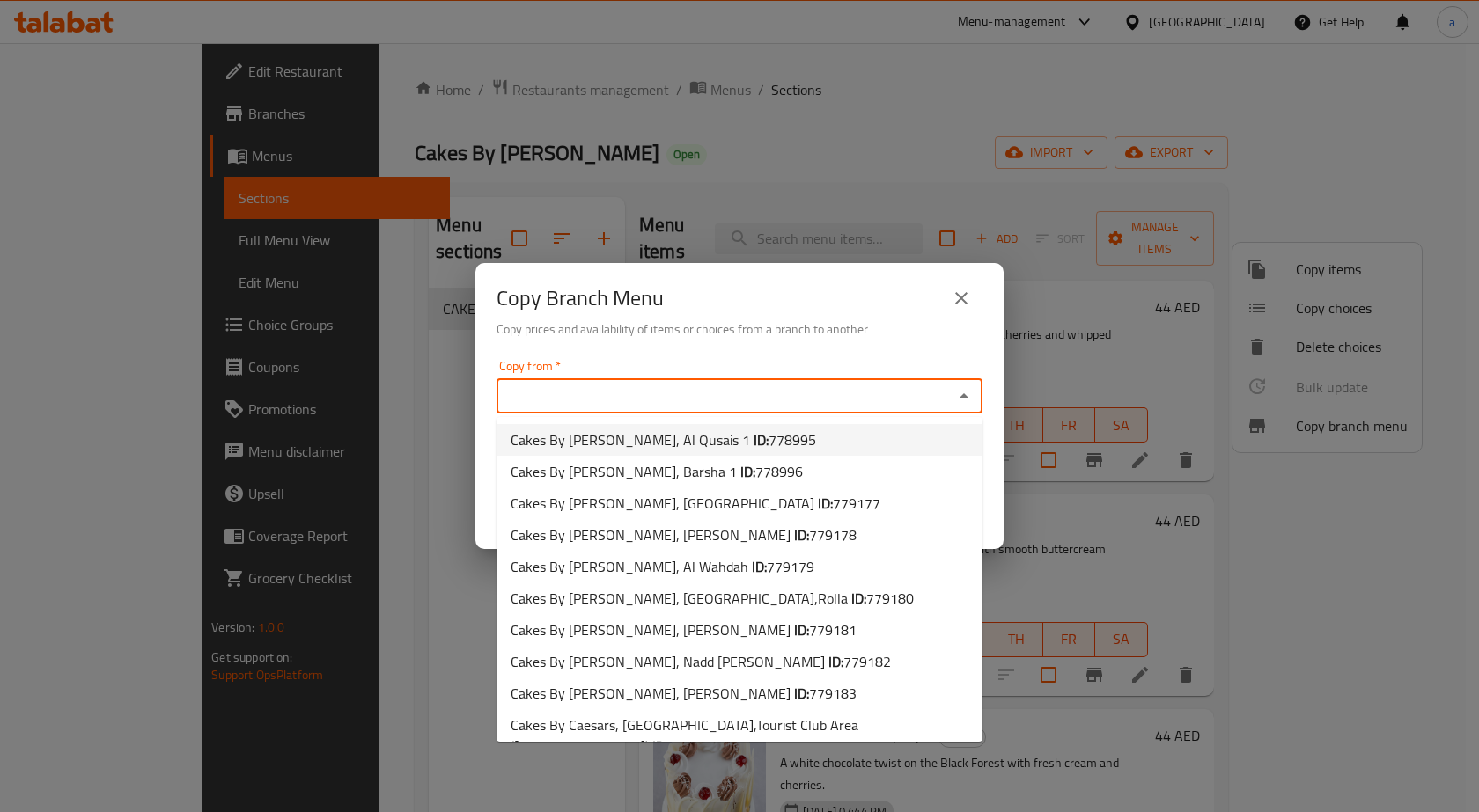
paste input "778995"
type input "778995"
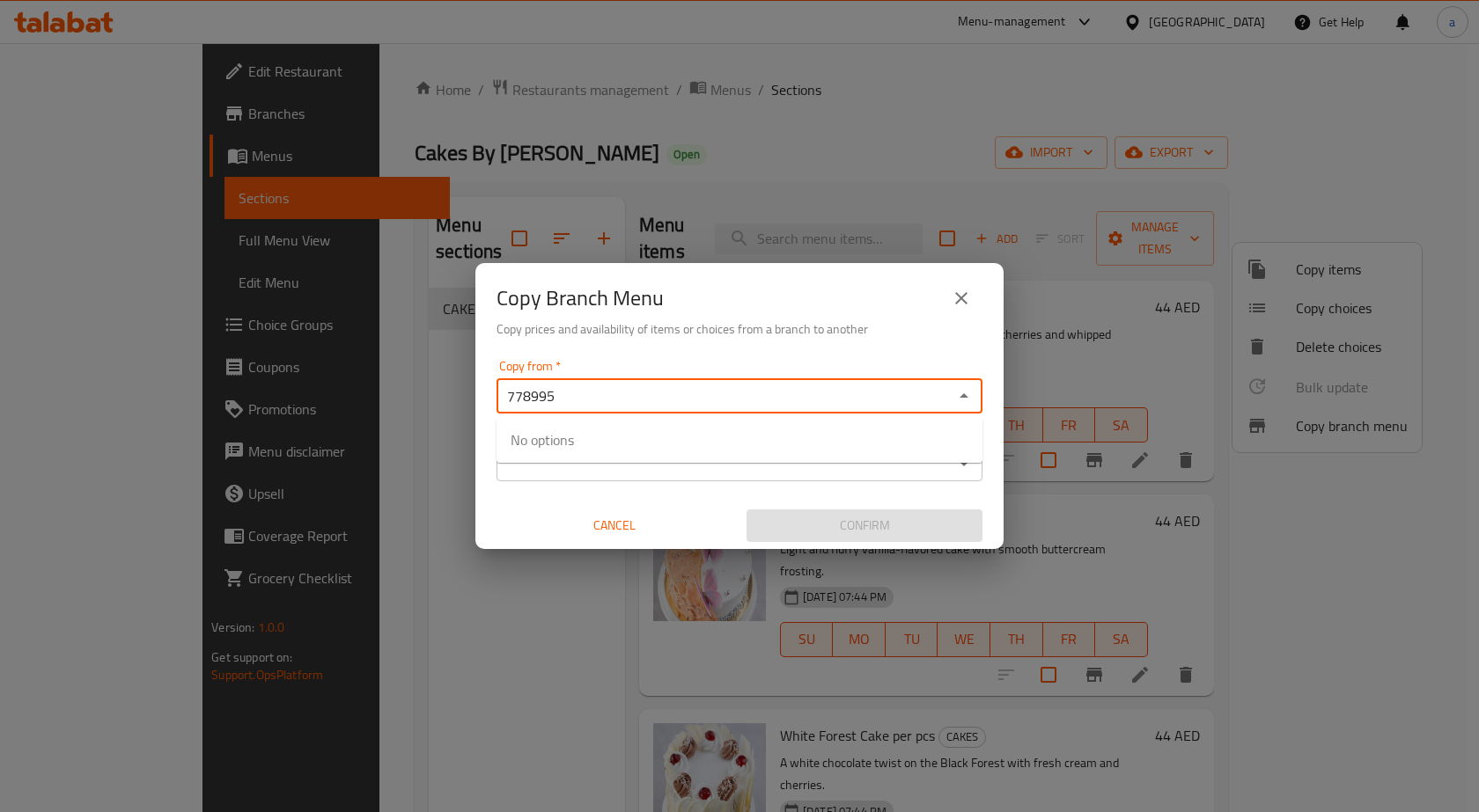
click at [626, 400] on input "778995" at bounding box center [724, 396] width 447 height 25
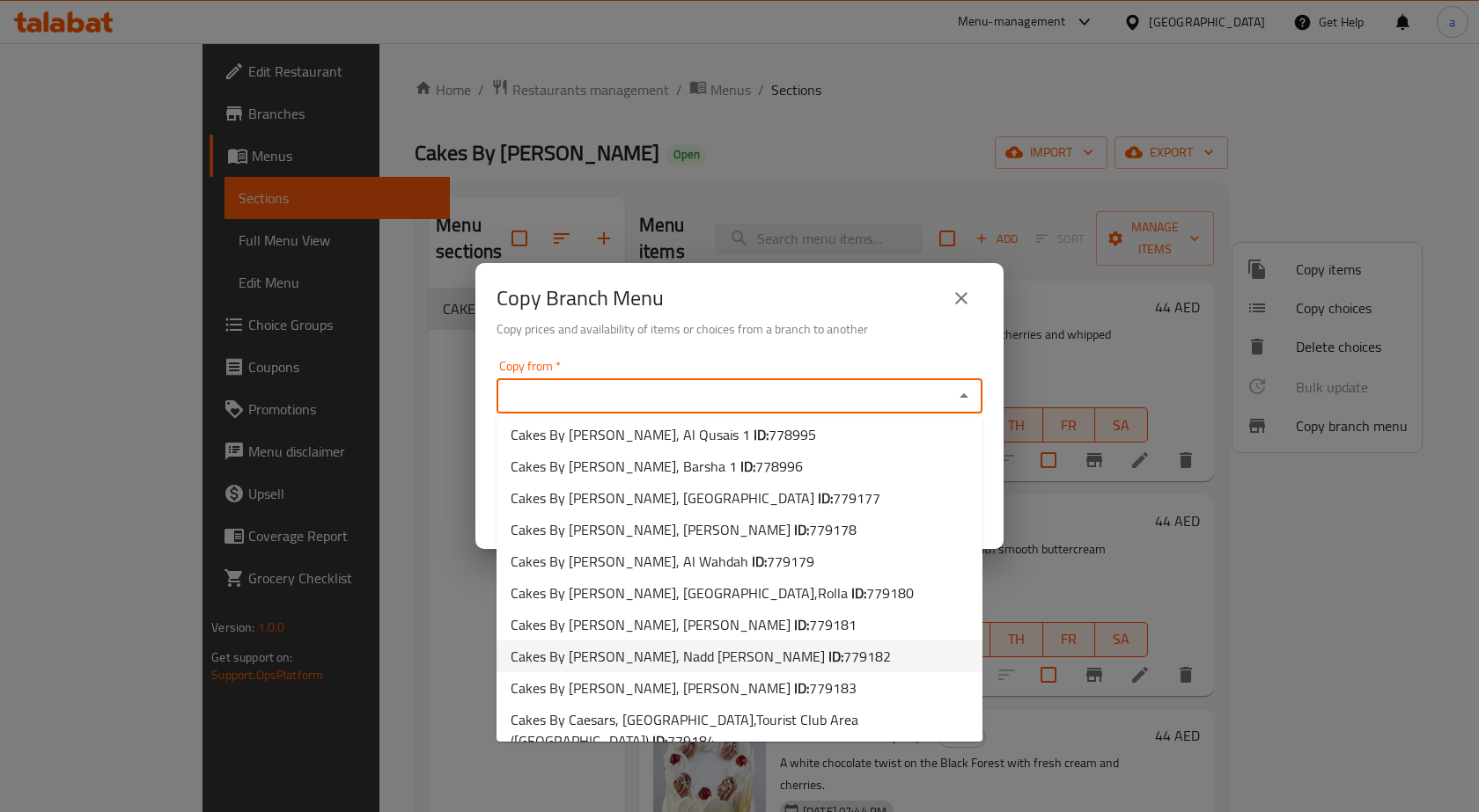
scroll to position [6, 0]
click at [754, 437] on b "ID:" at bounding box center [761, 434] width 15 height 27
type input "Cakes By Caesars, Al Qusais 1"
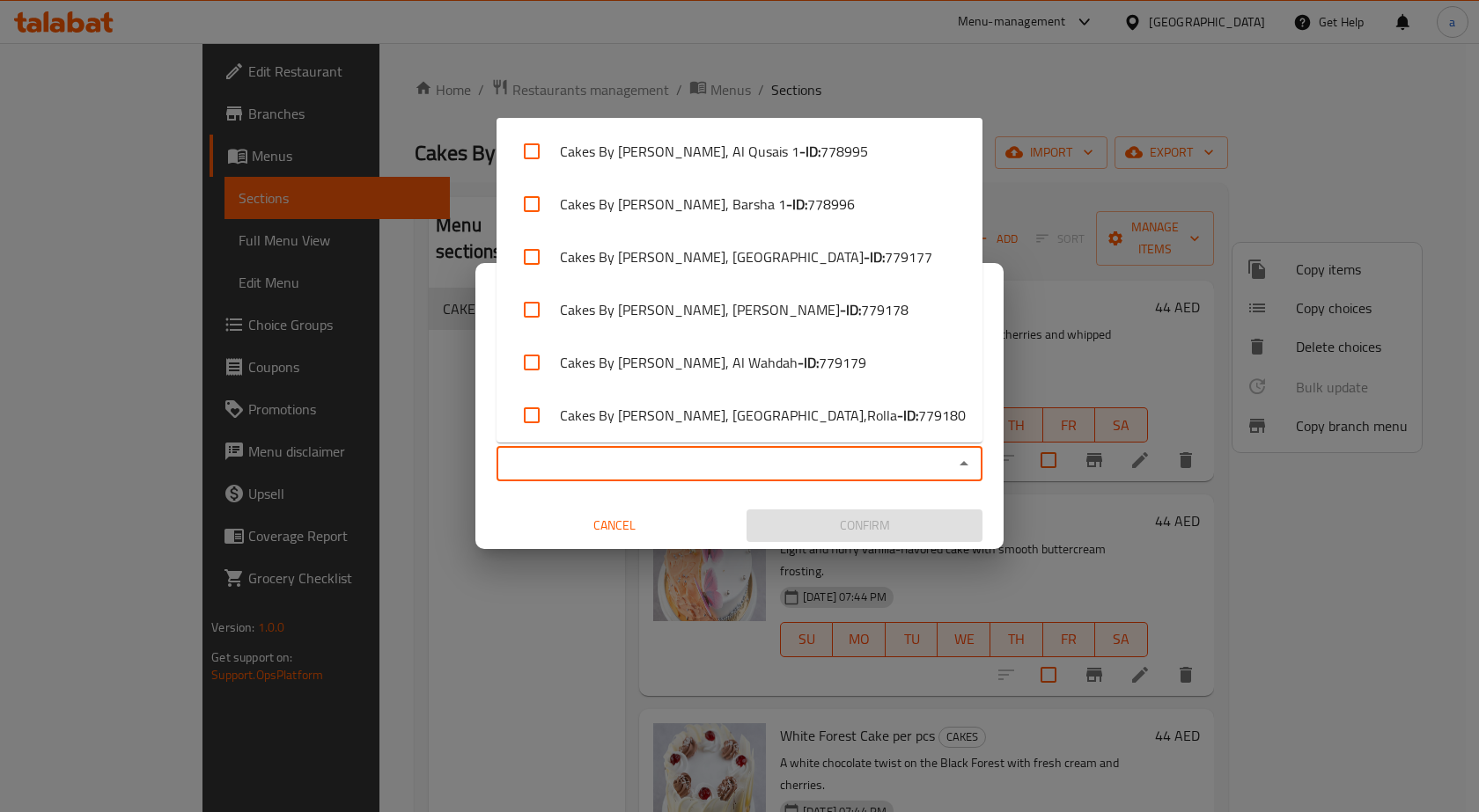
click at [674, 475] on input "Copy to   *" at bounding box center [724, 464] width 447 height 25
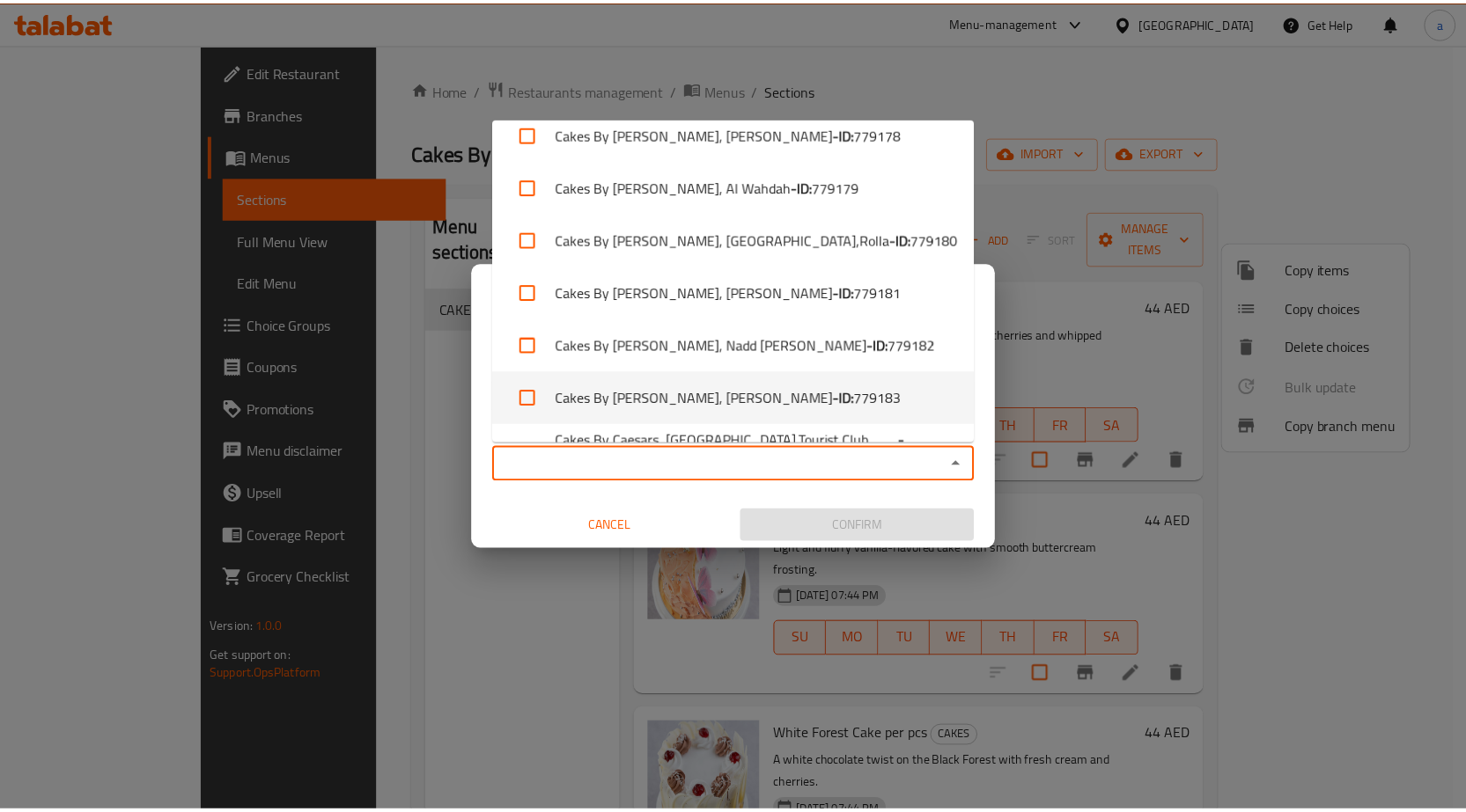
scroll to position [217, 0]
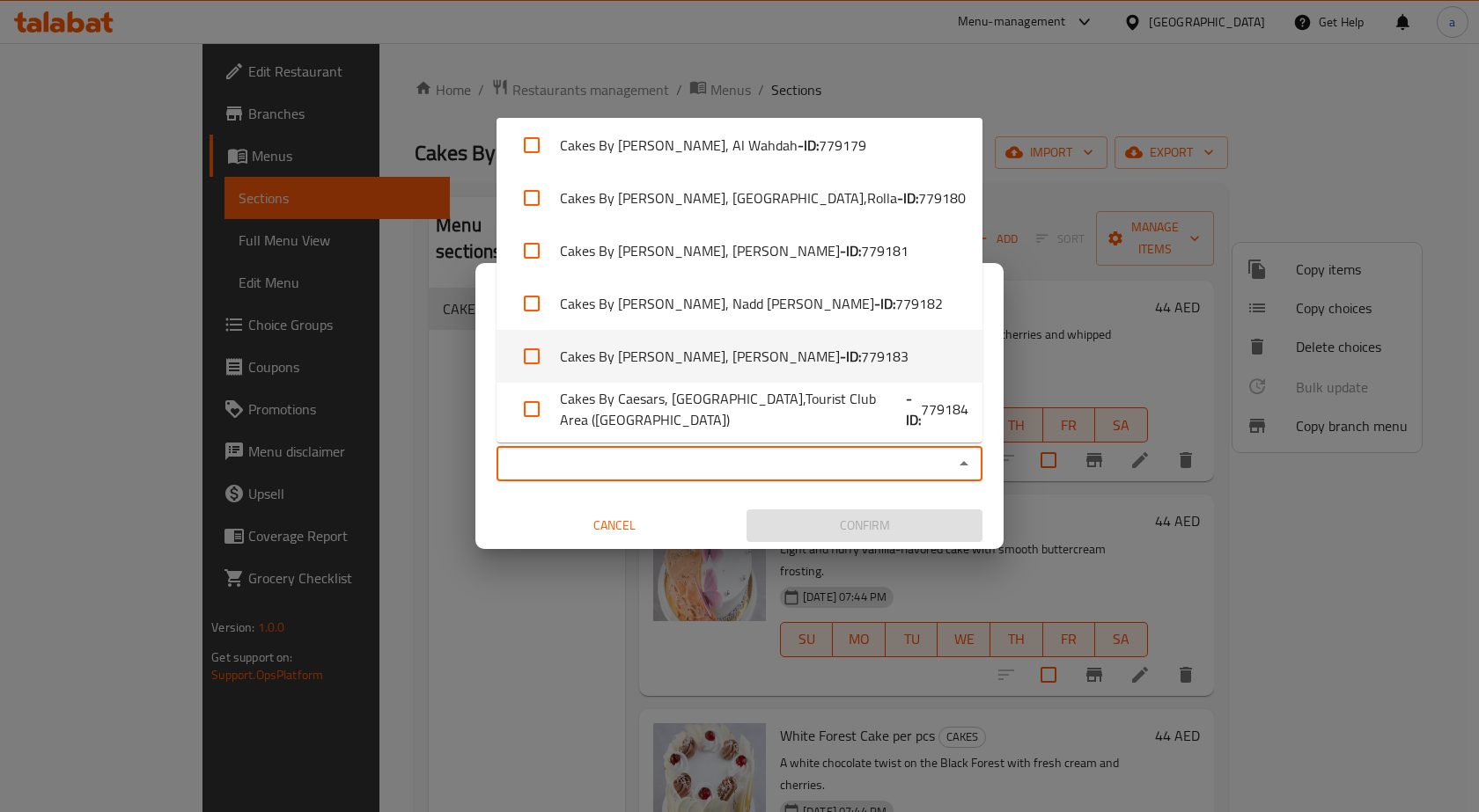
click at [684, 359] on li "Cakes By Caesars, Al Karama - ID: 779183" at bounding box center [739, 356] width 486 height 52
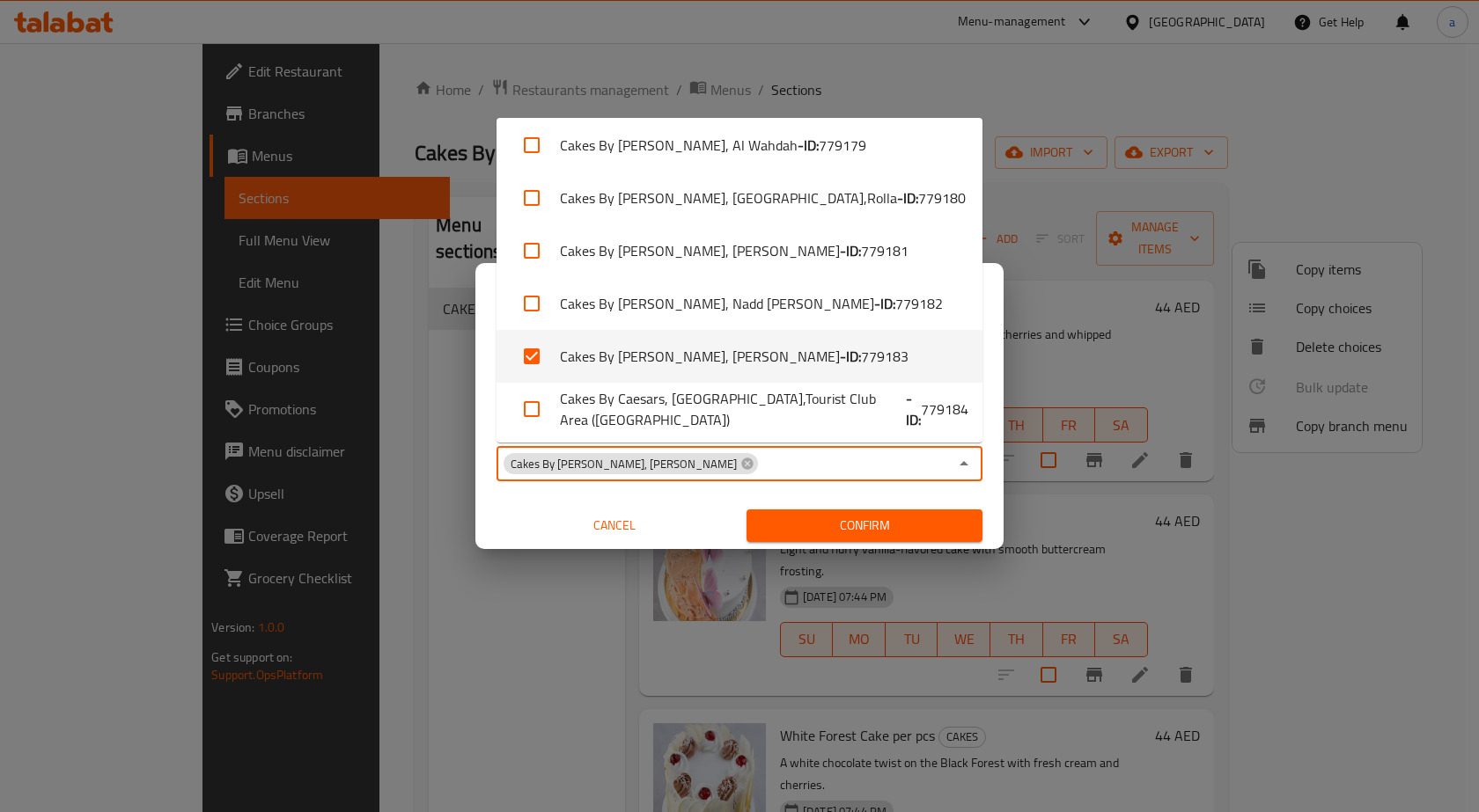
checkbox input "true"
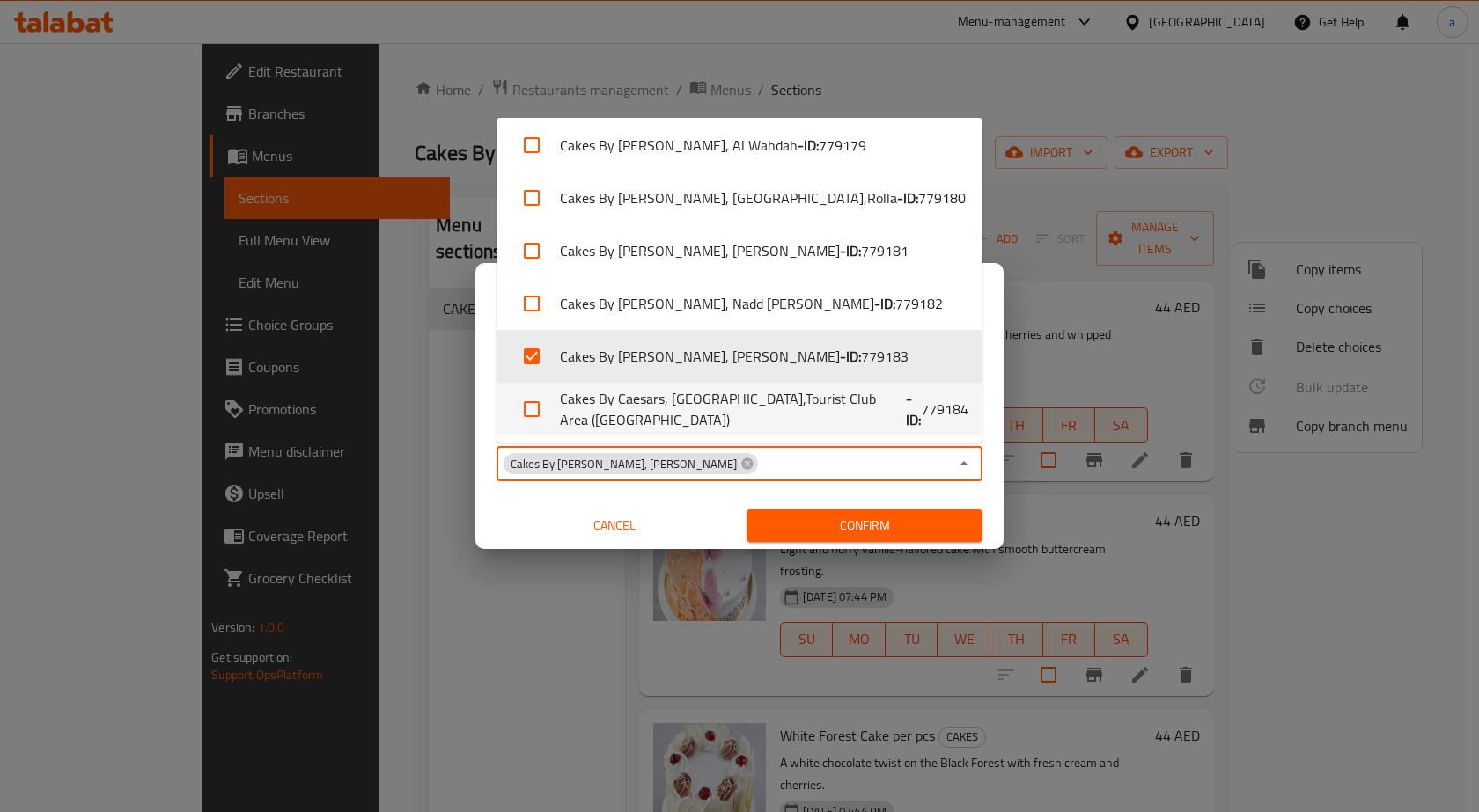
click at [712, 502] on div "Cancel" at bounding box center [614, 525] width 250 height 47
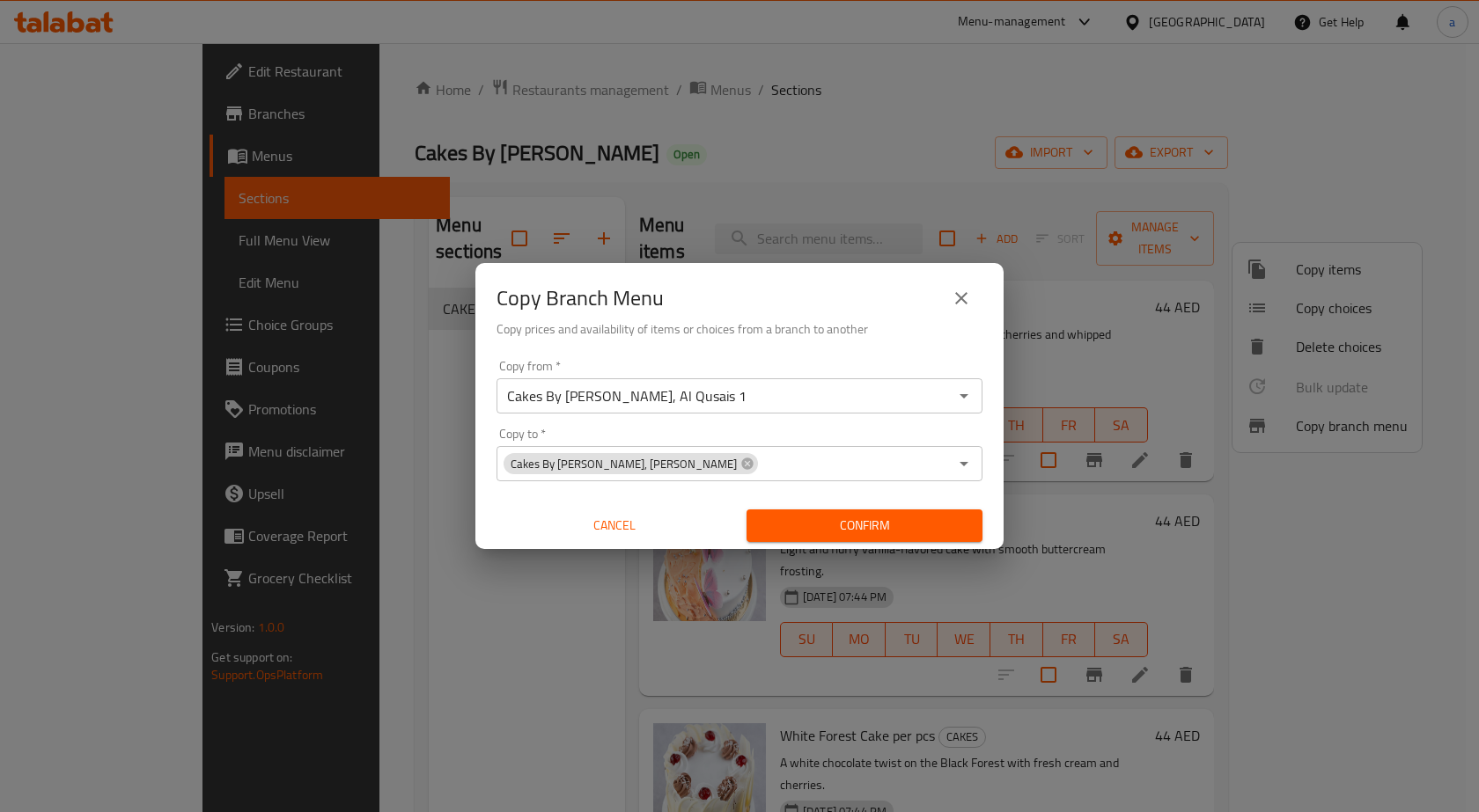
click at [797, 525] on span "Confirm" at bounding box center [865, 525] width 208 height 22
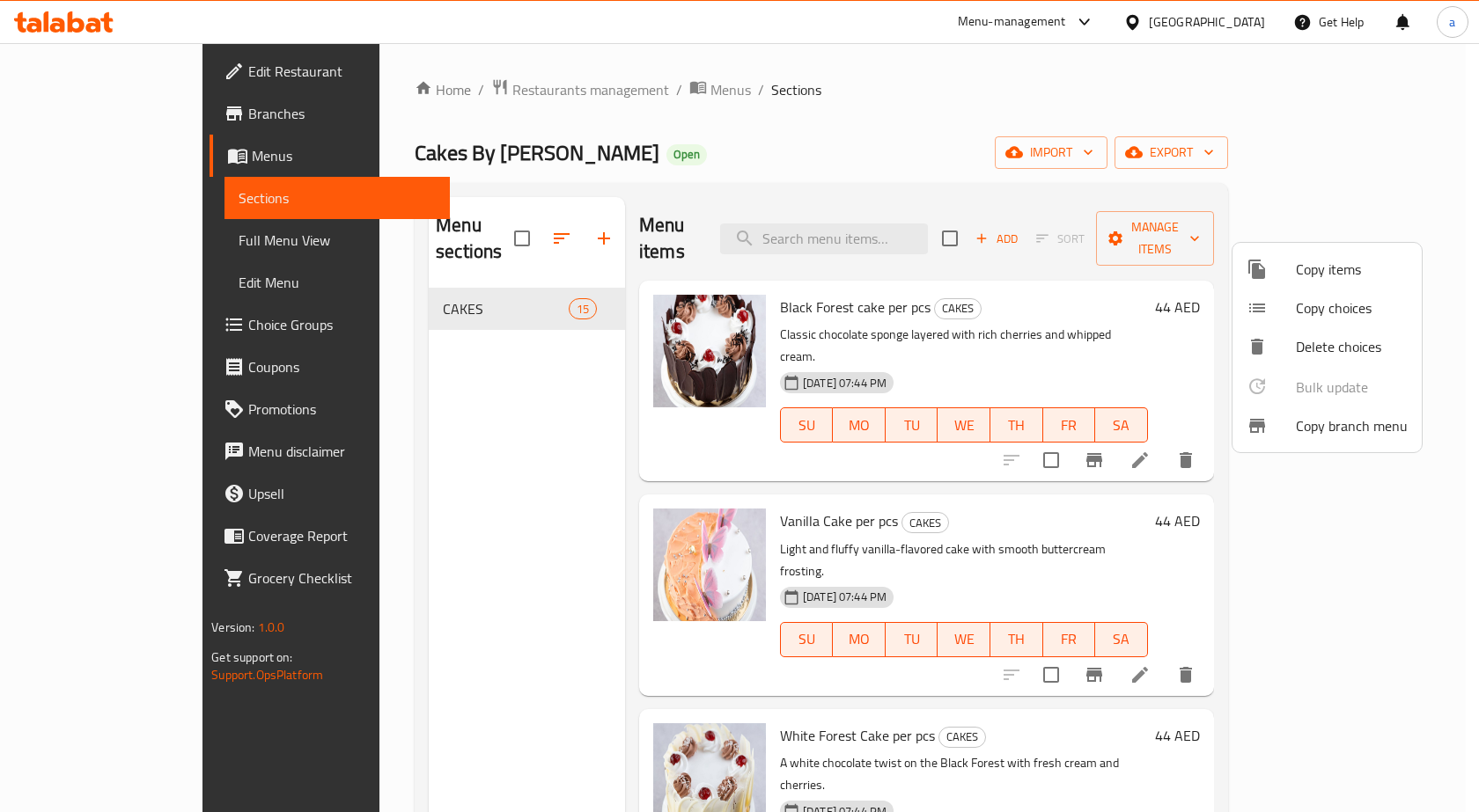
click at [919, 143] on div at bounding box center [740, 406] width 1479 height 812
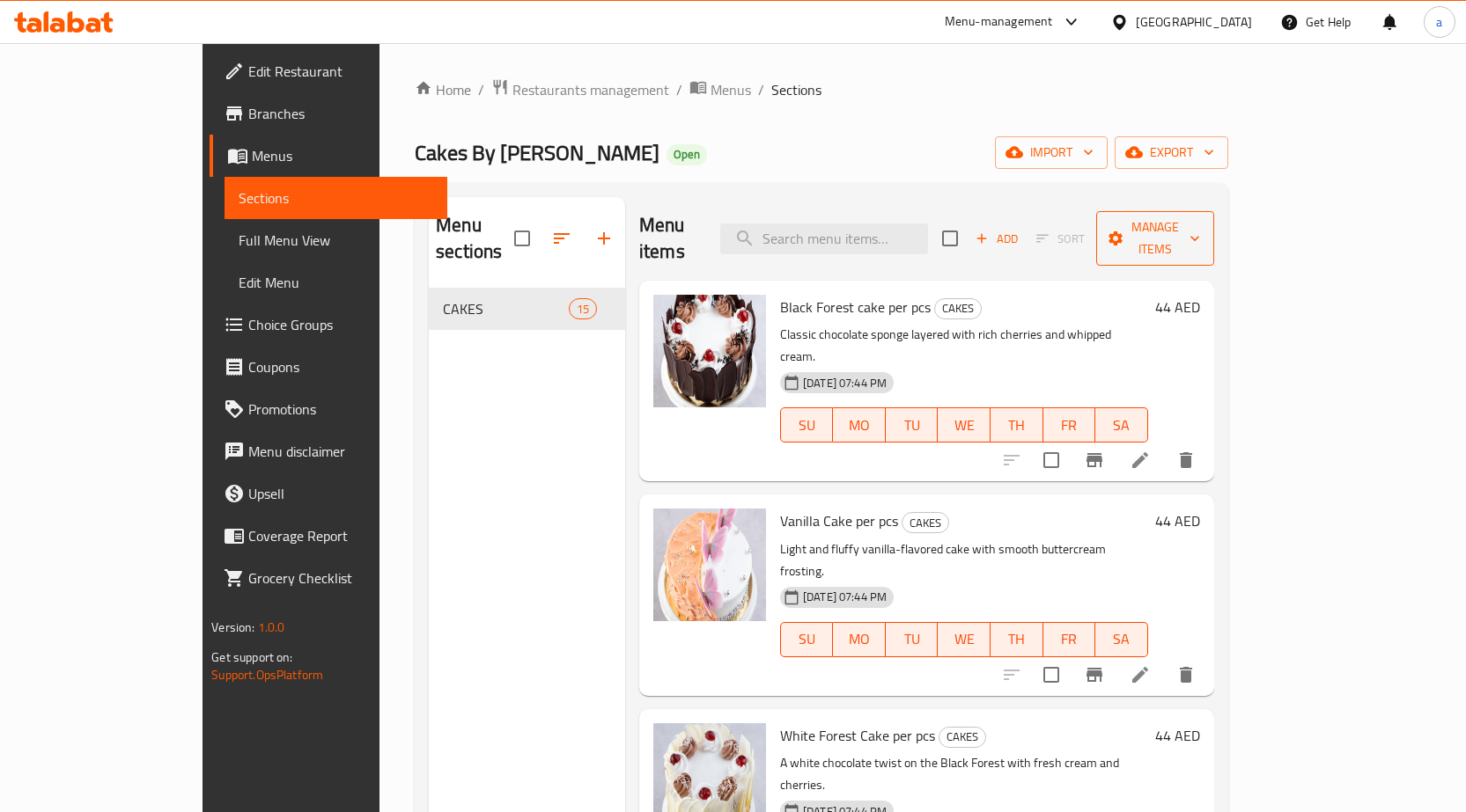
click at [1200, 230] on span "Manage items" at bounding box center [1154, 239] width 90 height 44
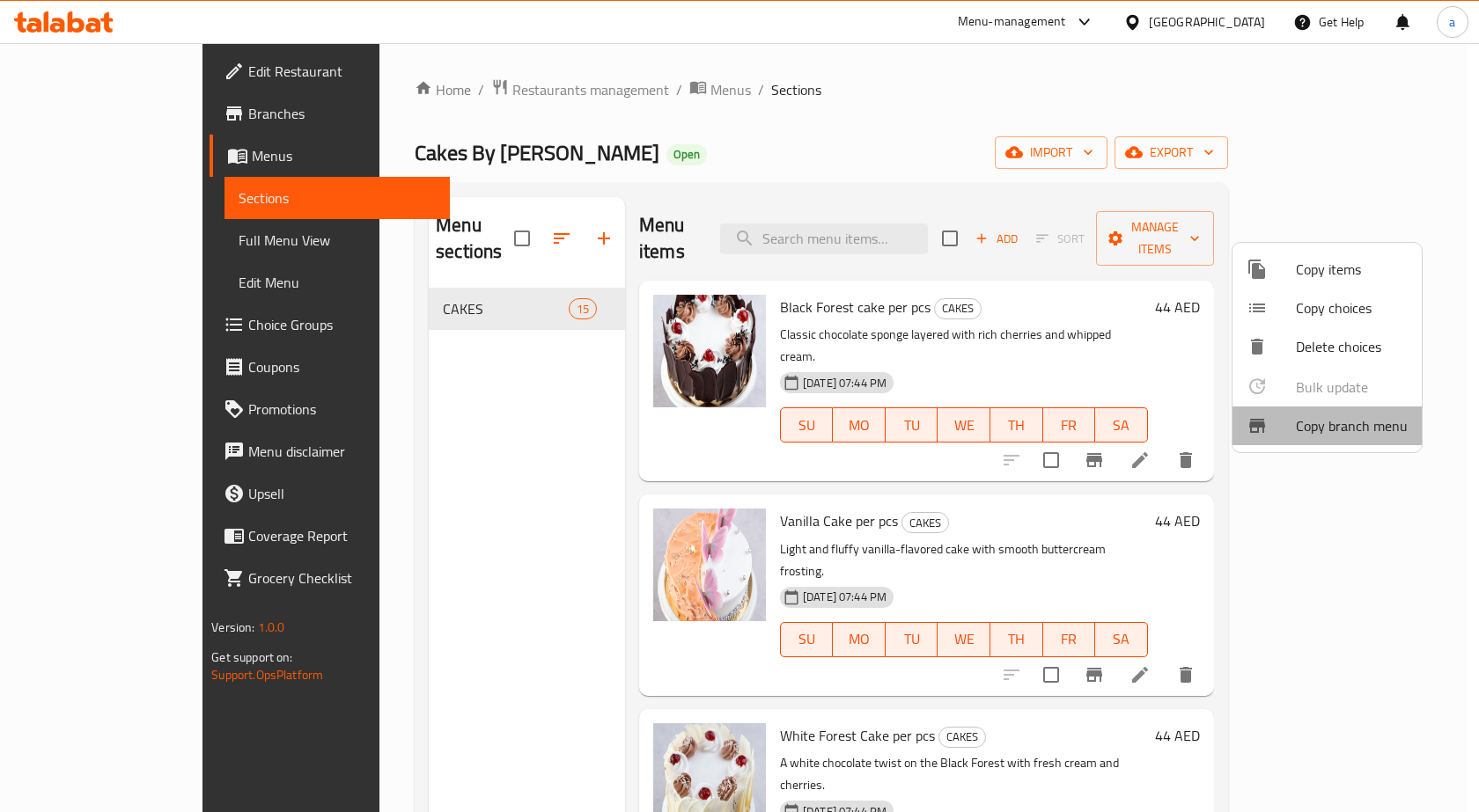
click at [1301, 415] on span "Copy branch menu" at bounding box center [1351, 426] width 112 height 21
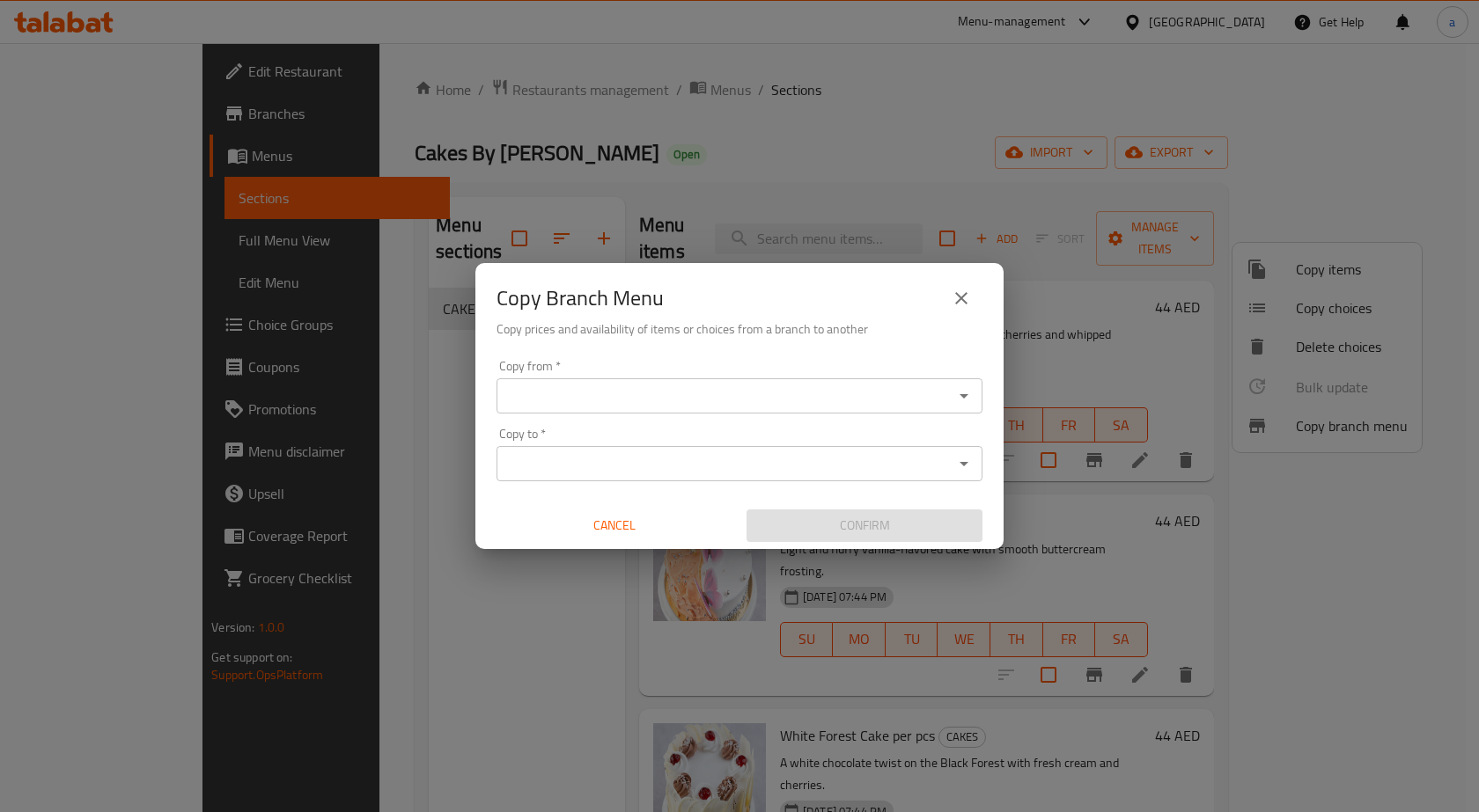
click at [660, 402] on input "Copy from   *" at bounding box center [724, 396] width 447 height 25
click at [962, 306] on icon "close" at bounding box center [961, 298] width 21 height 21
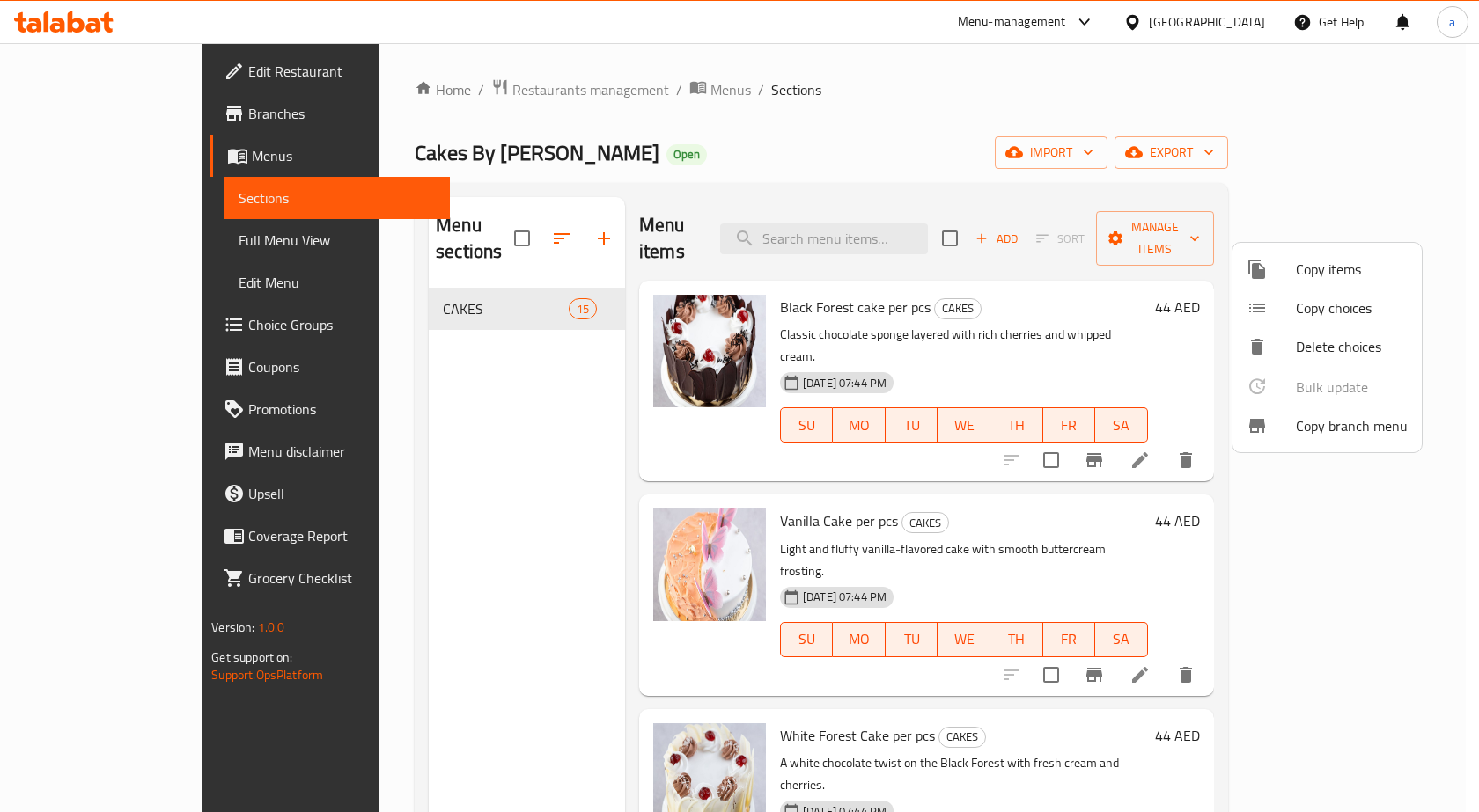
click at [168, 188] on div at bounding box center [740, 406] width 1479 height 812
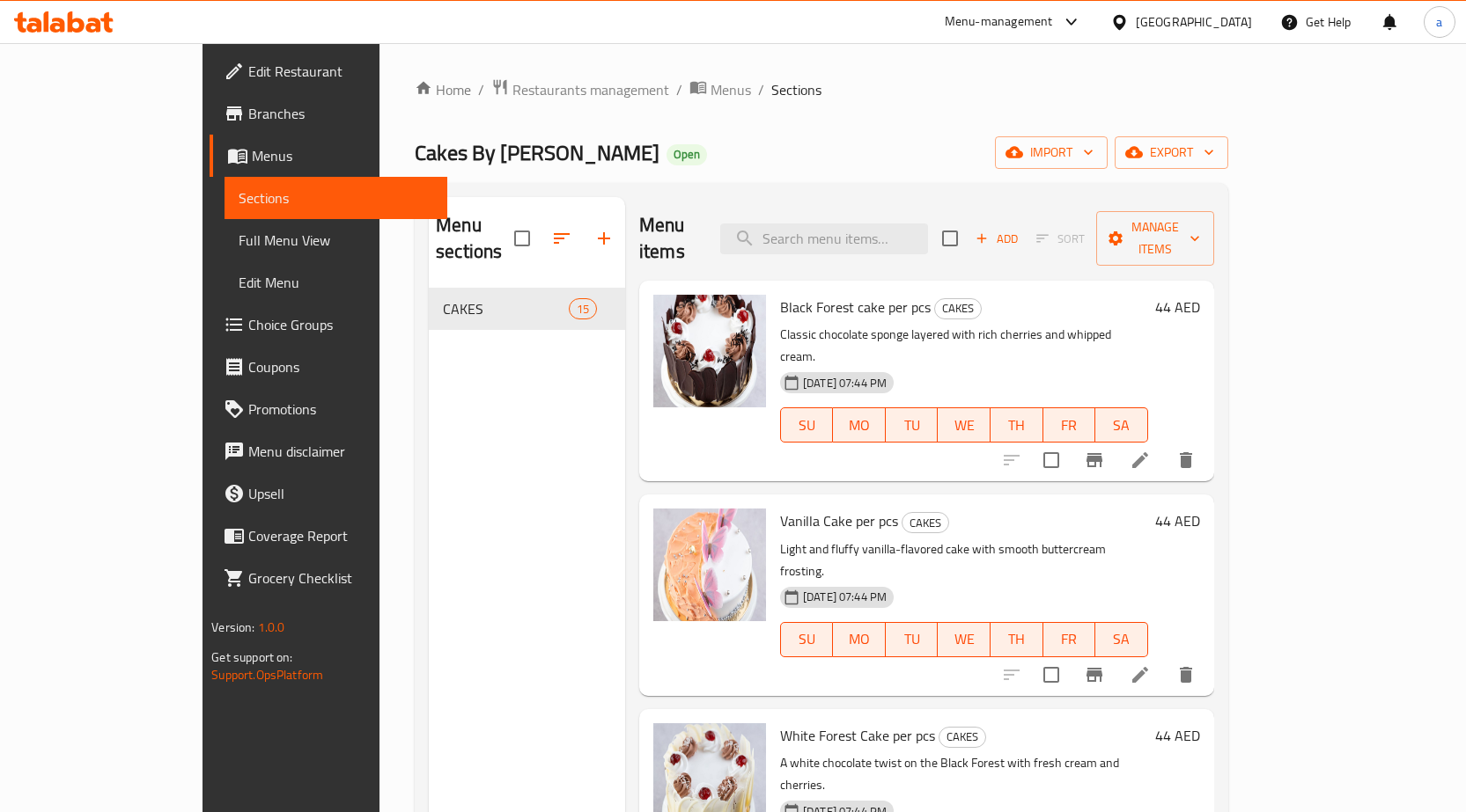
click at [210, 98] on link "Branches" at bounding box center [329, 114] width 238 height 43
click at [249, 110] on span "Branches" at bounding box center [341, 114] width 185 height 21
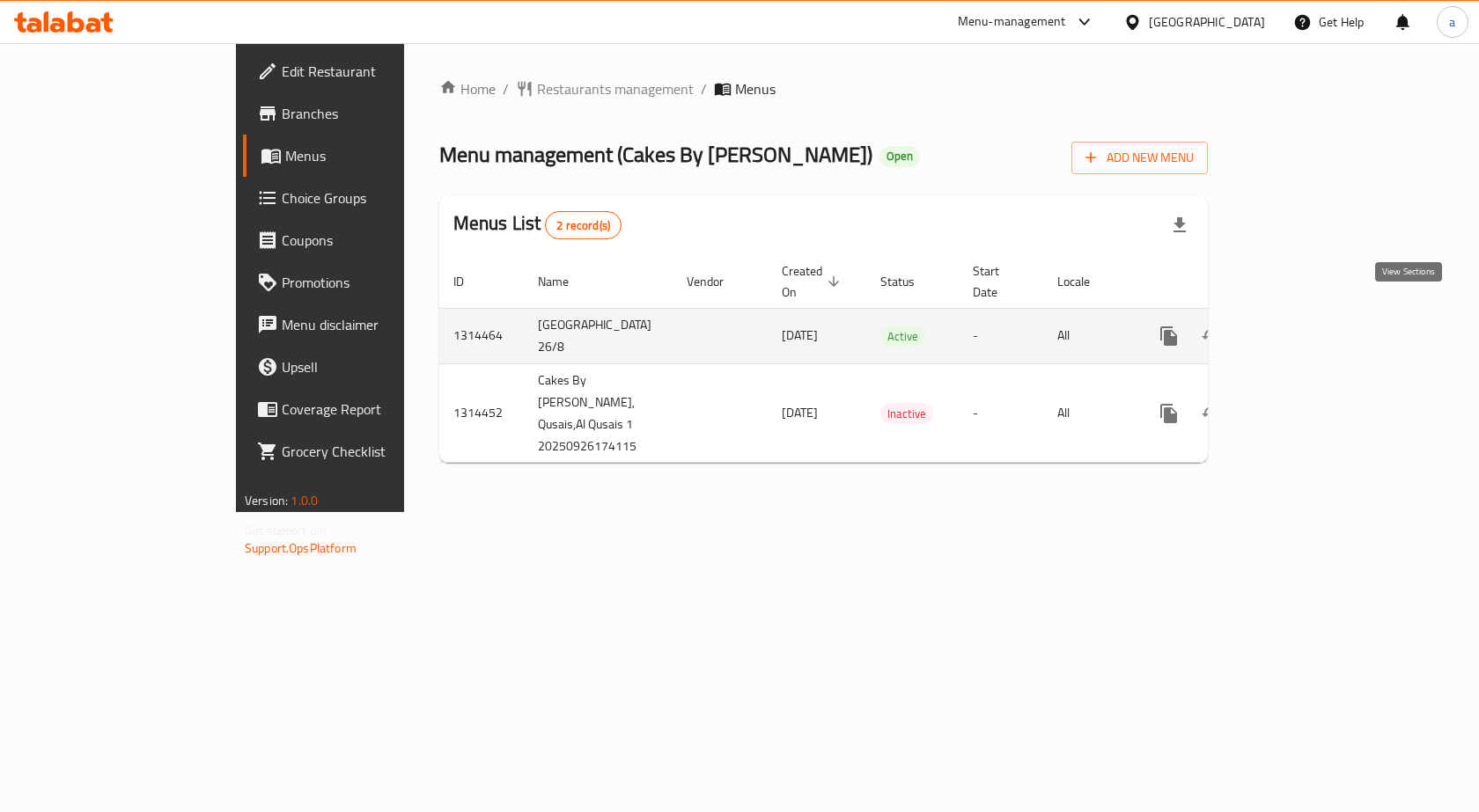
click at [1306, 326] on icon "enhanced table" at bounding box center [1295, 336] width 21 height 21
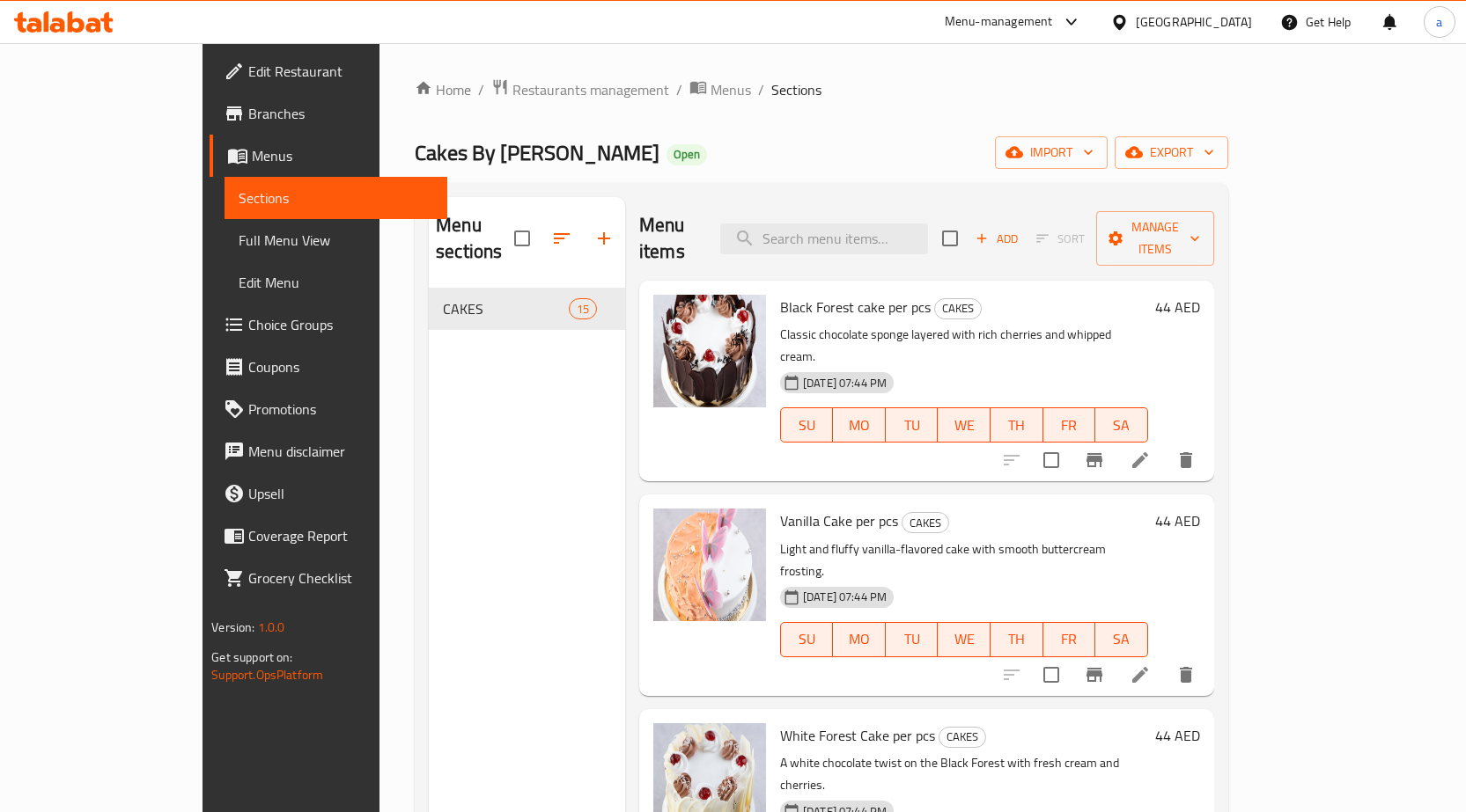
click at [771, 124] on div "Home / Restaurants management / Menus / Sections Cakes By Caesars Open import e…" at bounding box center [821, 550] width 813 height 945
click at [249, 112] on span "Branches" at bounding box center [341, 114] width 185 height 21
